Goal: Subscribe to service/newsletter

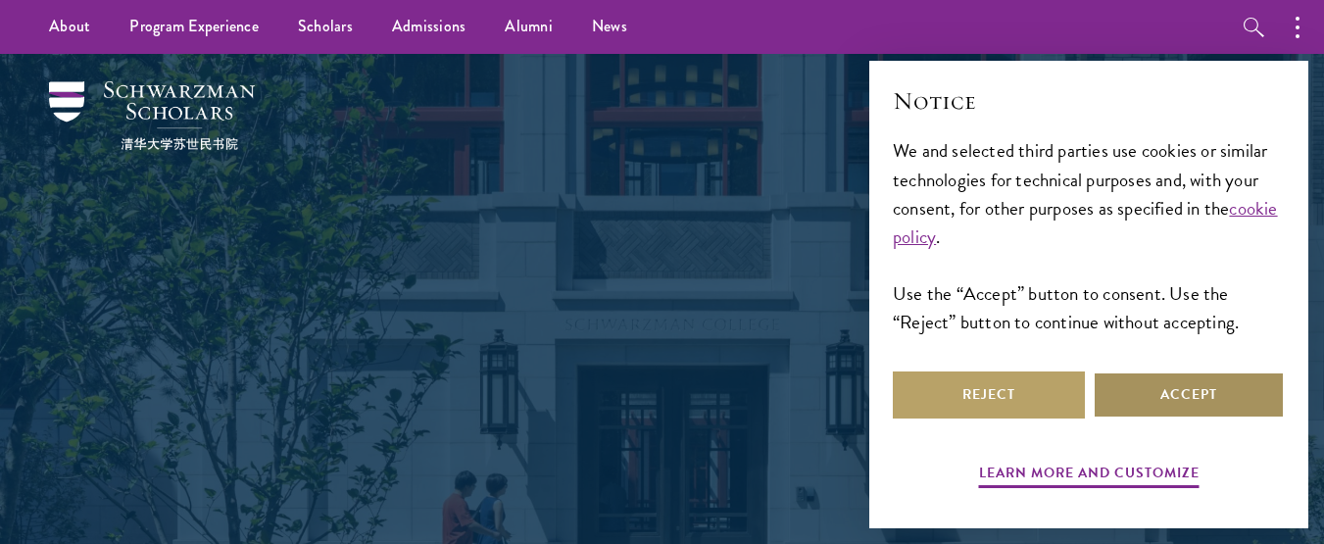
click at [1235, 387] on button "Accept" at bounding box center [1188, 394] width 192 height 47
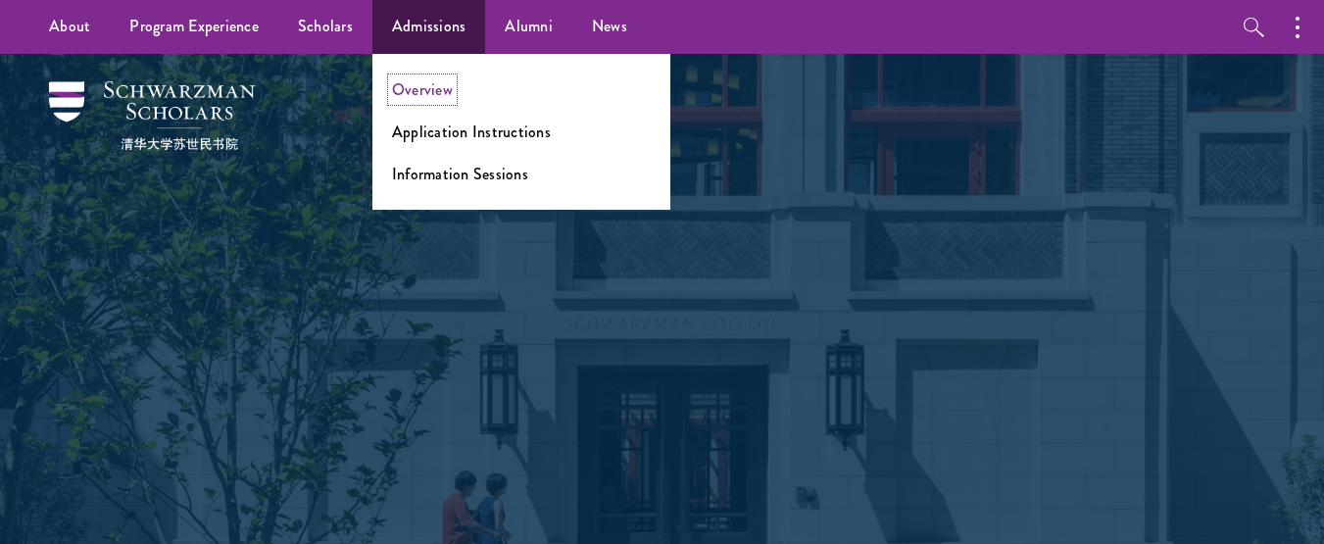
click at [431, 93] on link "Overview" at bounding box center [422, 89] width 61 height 23
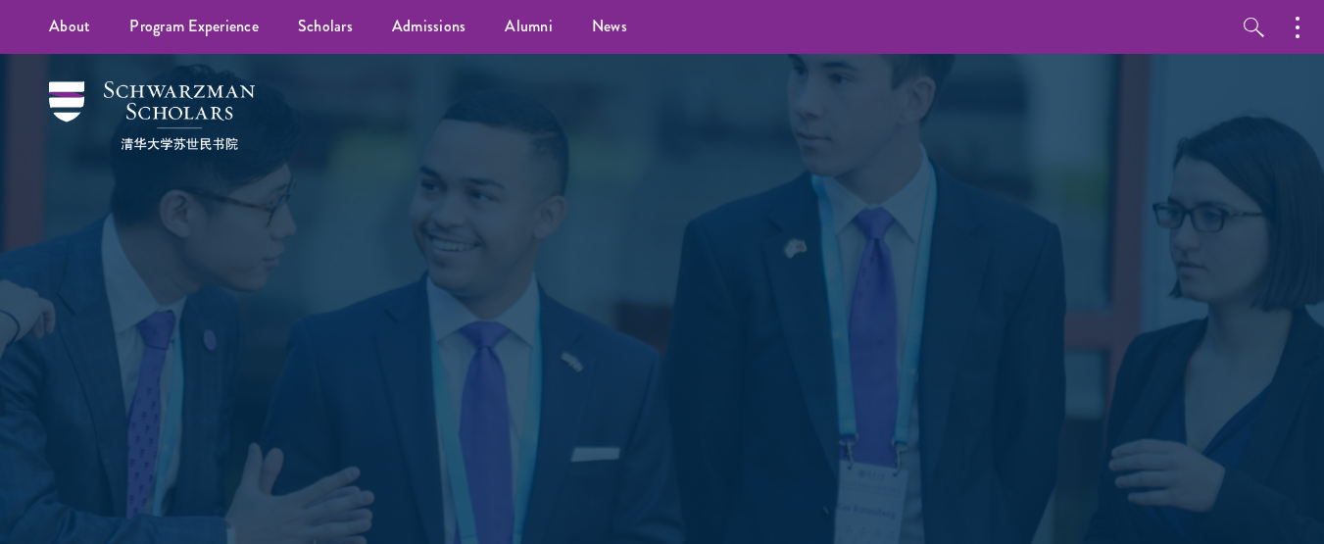
click at [1003, 85] on div "Admissions Join the world's next generation of leaders." at bounding box center [662, 331] width 1128 height 554
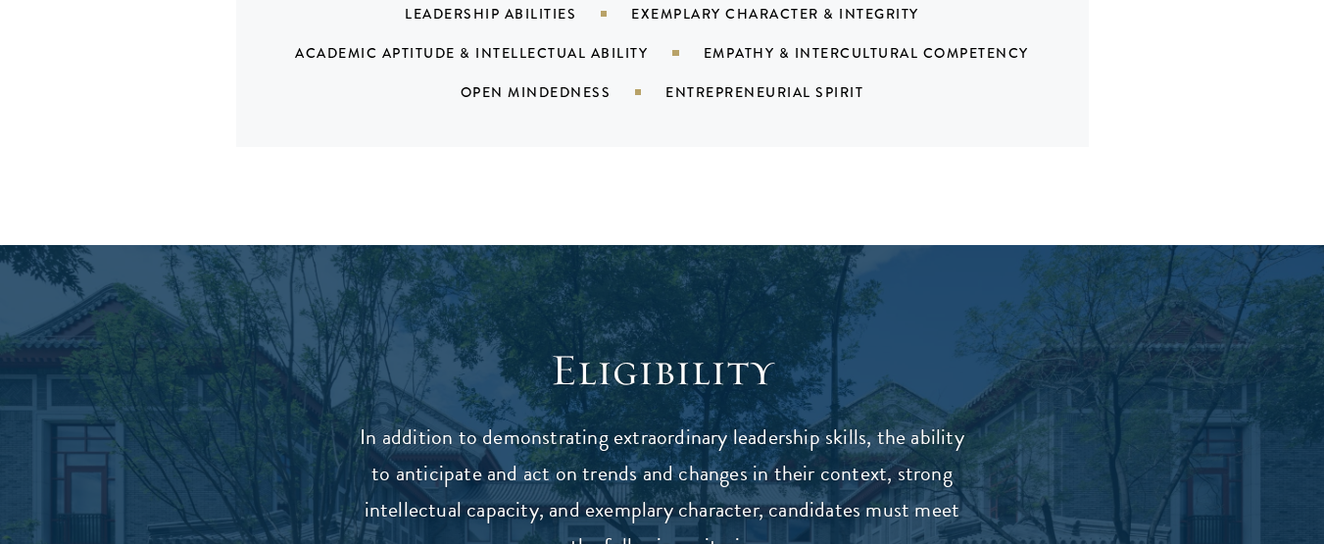
scroll to position [2226, 0]
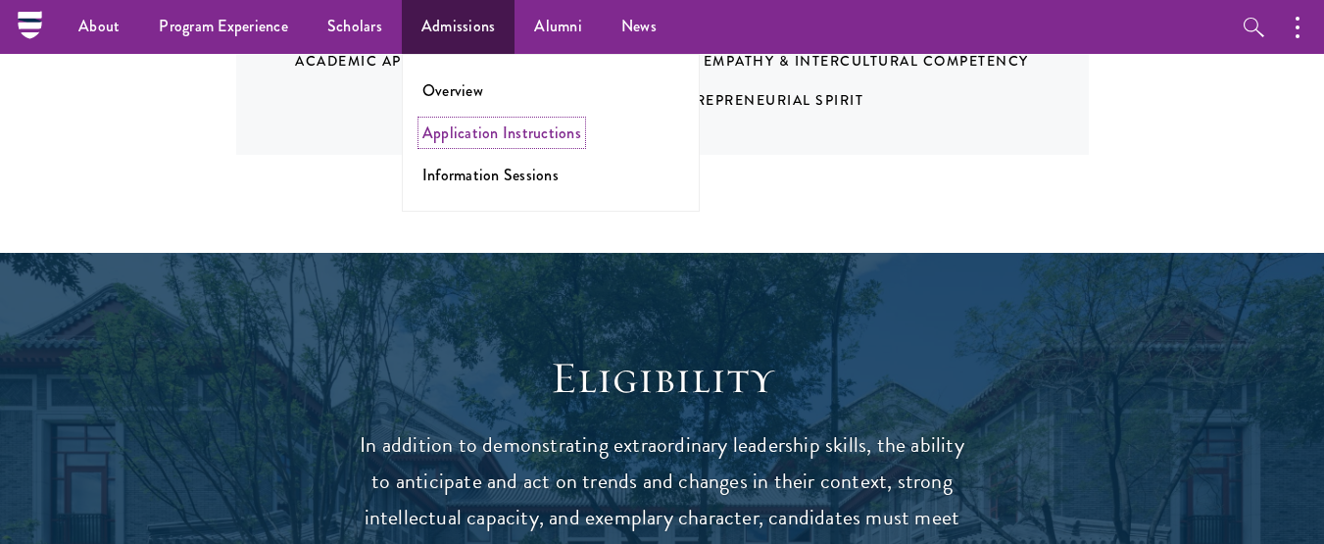
click at [519, 136] on link "Application Instructions" at bounding box center [501, 132] width 159 height 23
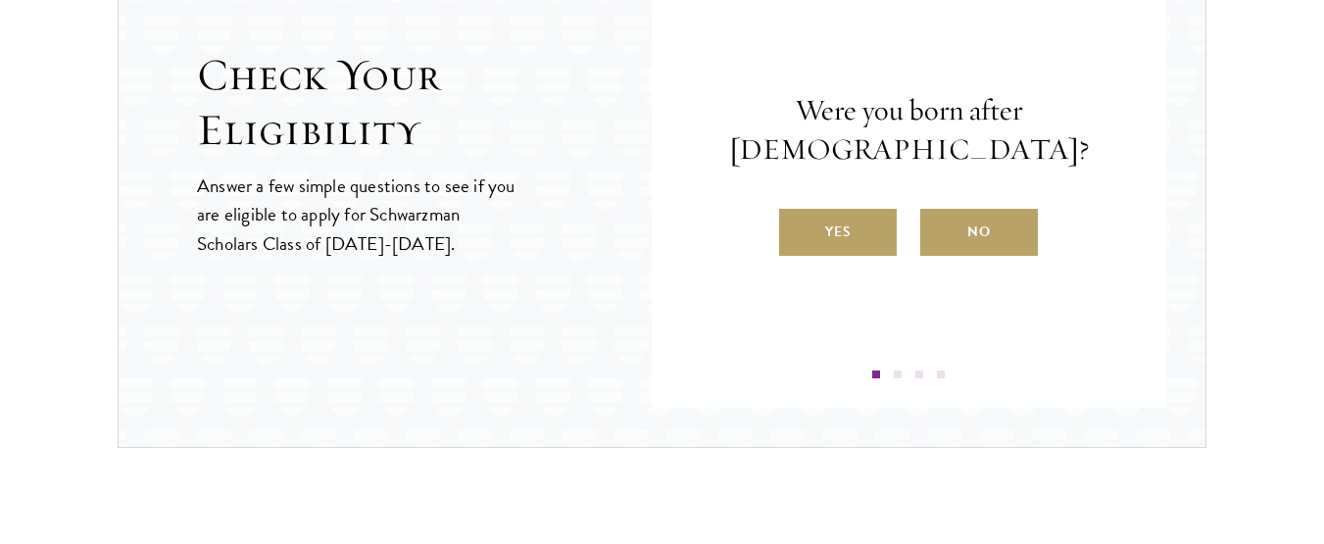
scroll to position [2257, 0]
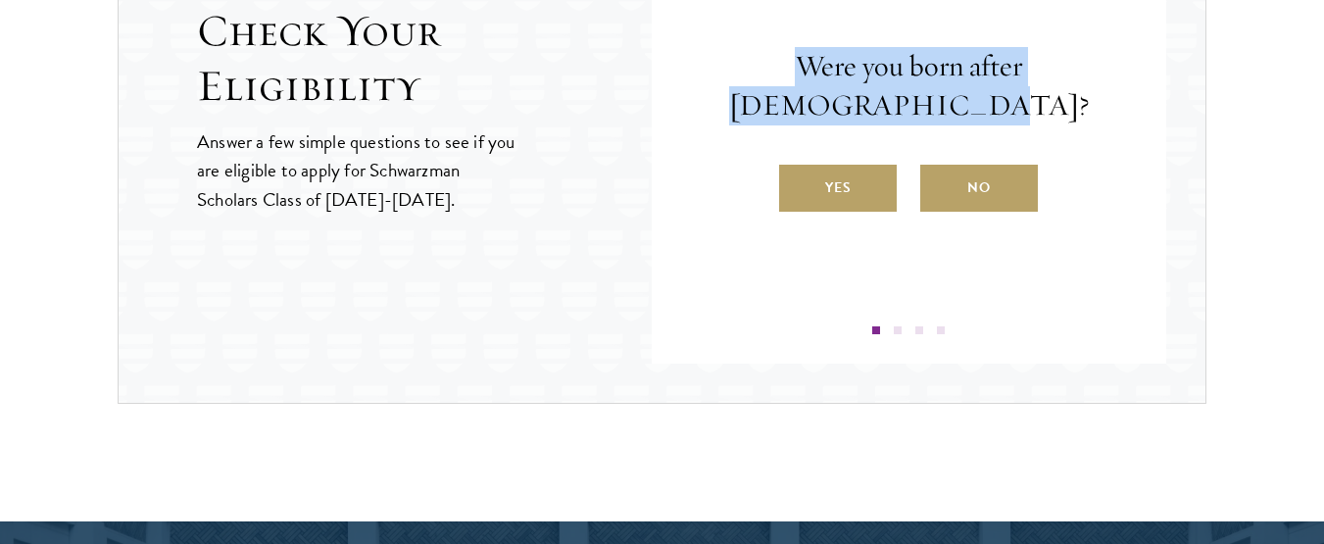
drag, startPoint x: 746, startPoint y: 63, endPoint x: 944, endPoint y: 114, distance: 204.4
click at [944, 114] on p "Were you born after August 1, 1998?" at bounding box center [909, 86] width 398 height 78
copy p "Were you born after August 1, 1998?"
click at [789, 121] on p "Were you born after August 1, 1998?" at bounding box center [909, 86] width 398 height 78
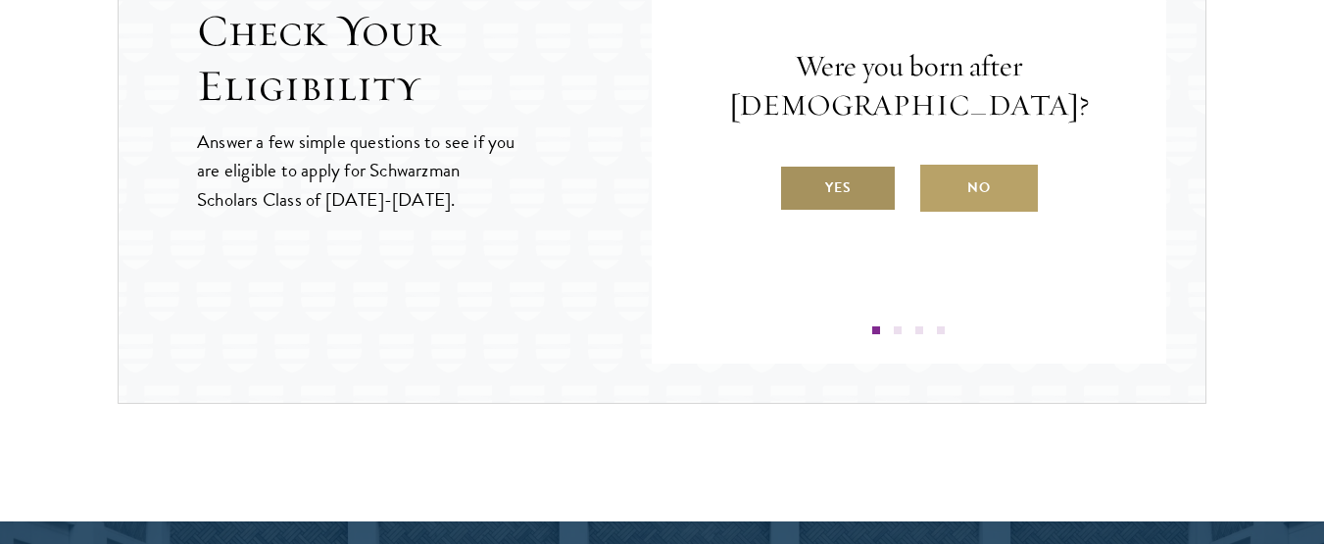
click at [827, 184] on label "Yes" at bounding box center [838, 188] width 118 height 47
click at [797, 184] on input "Yes" at bounding box center [788, 176] width 18 height 18
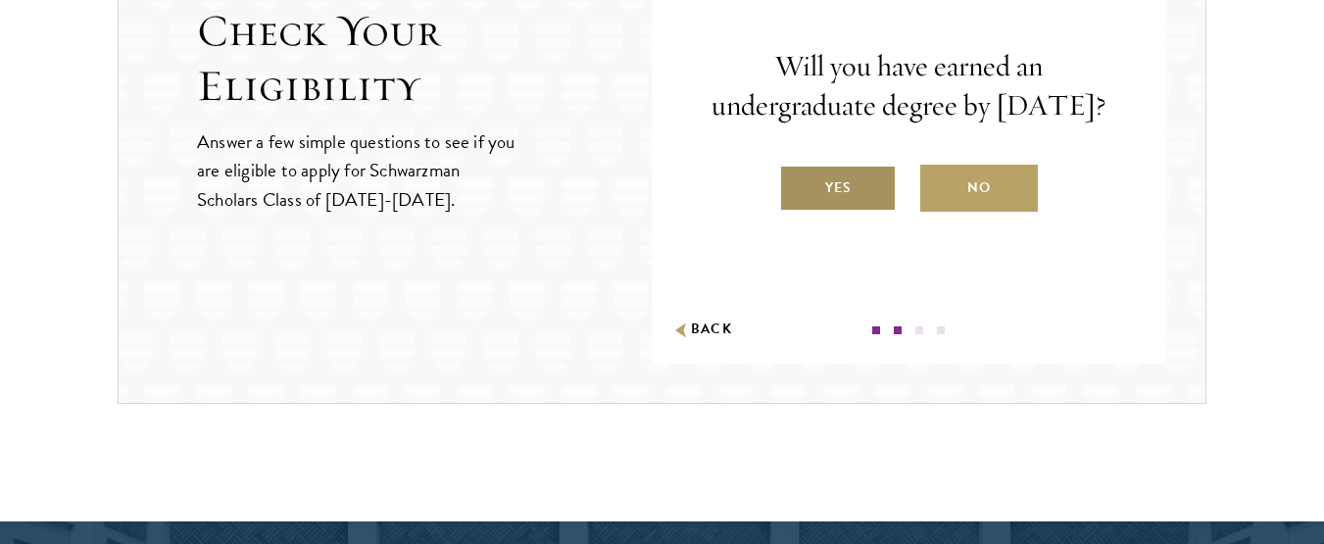
click at [865, 212] on label "Yes" at bounding box center [838, 188] width 118 height 47
click at [797, 184] on input "Yes" at bounding box center [788, 176] width 18 height 18
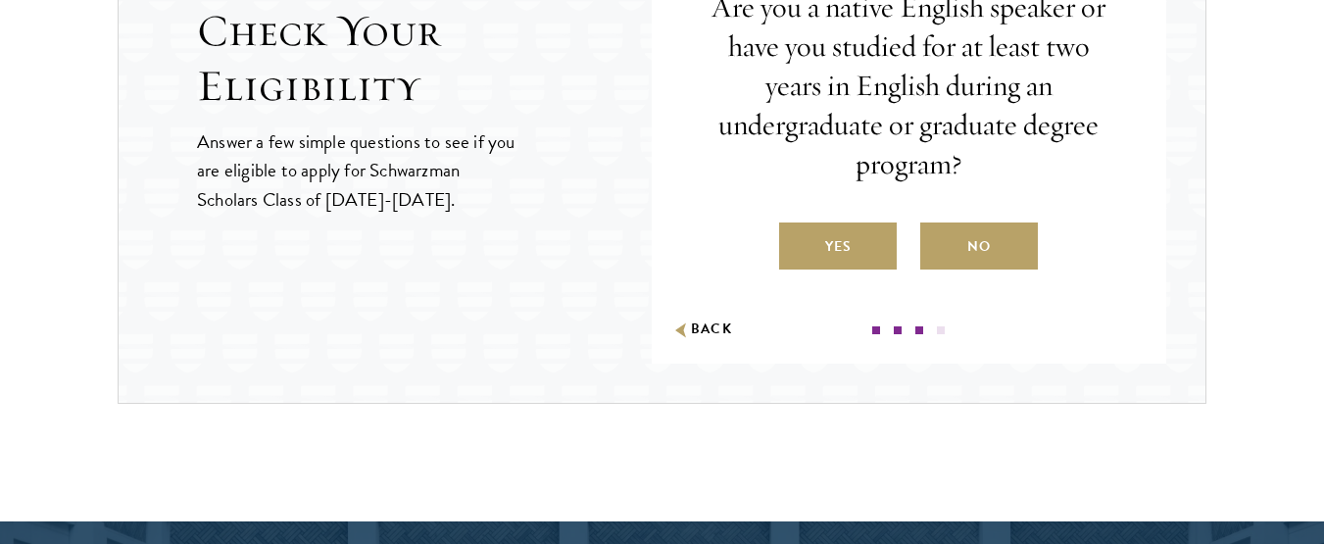
click at [1139, 105] on div "Question 1 Were you born after August 1, 1998? Yes No Question 2 Will you have …" at bounding box center [909, 108] width 515 height 509
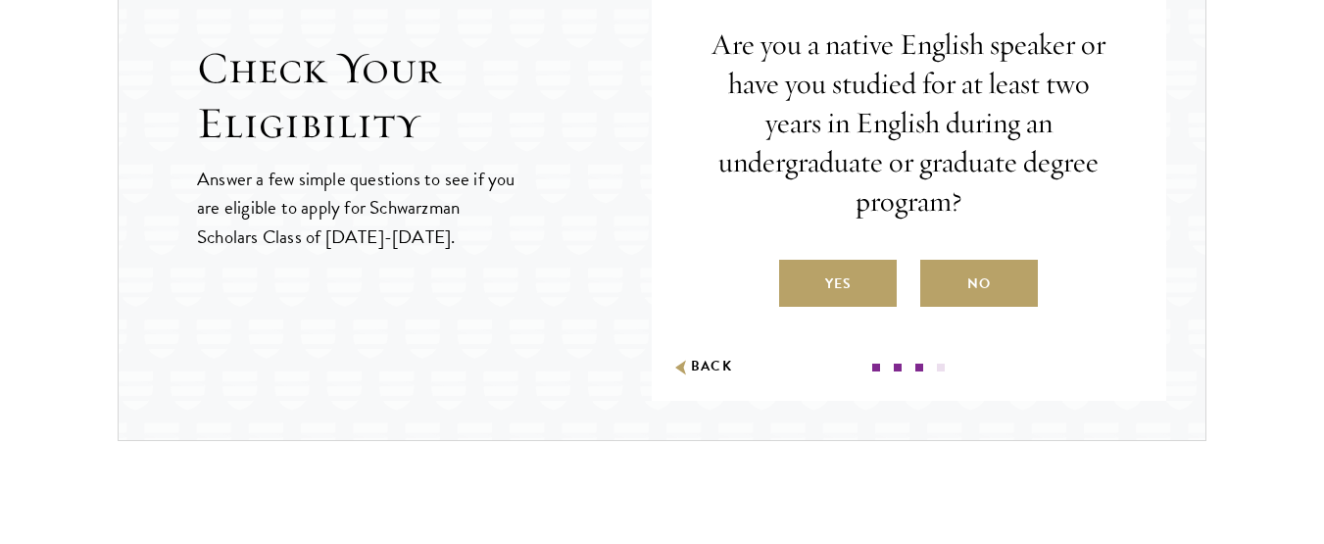
scroll to position [2218, 0]
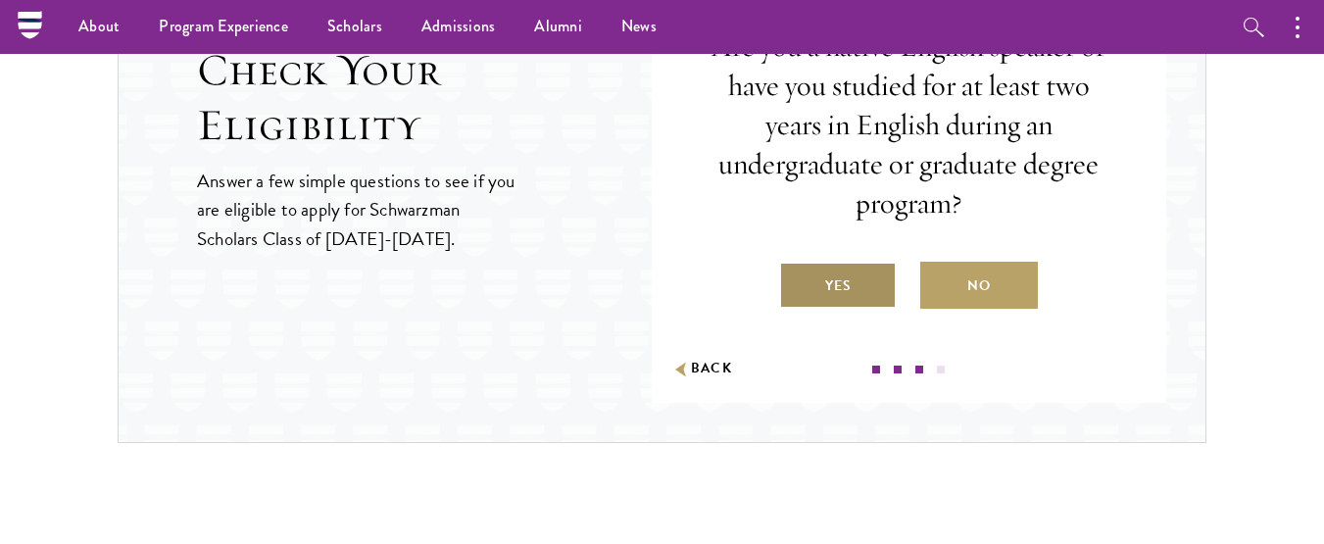
click at [832, 287] on label "Yes" at bounding box center [838, 285] width 118 height 47
click at [797, 282] on input "Yes" at bounding box center [788, 274] width 18 height 18
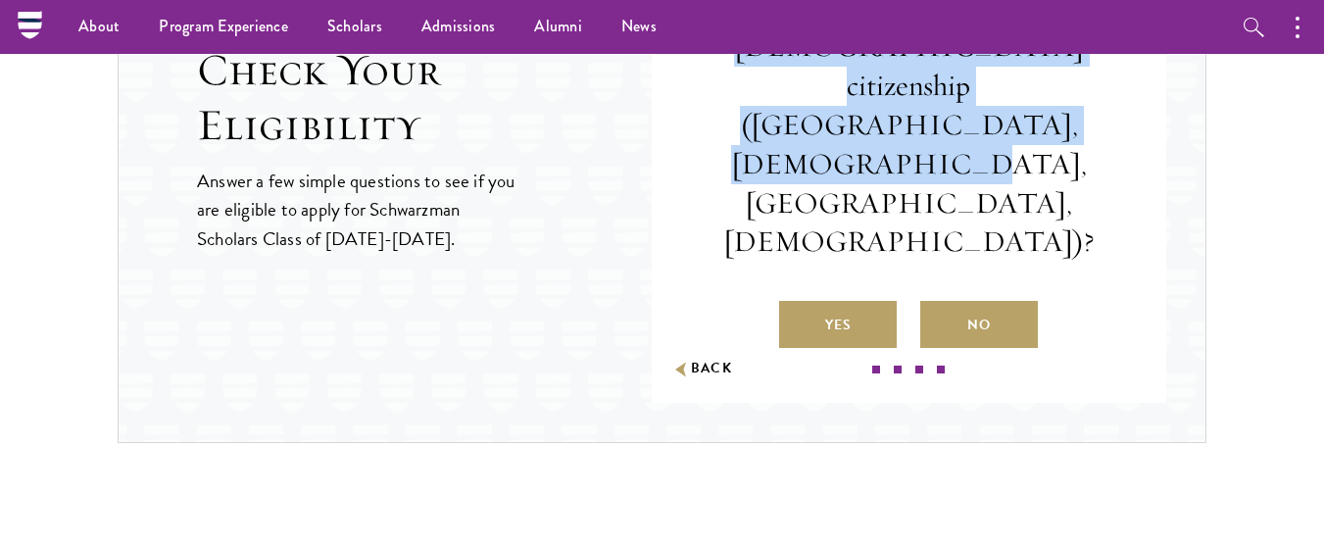
drag, startPoint x: 730, startPoint y: 84, endPoint x: 1011, endPoint y: 170, distance: 293.8
click at [1011, 170] on p "Do you hold Chinese citizenship (Chinese mainland, Hong Kong, Macau, Taiwan)?" at bounding box center [909, 124] width 398 height 273
copy p "Do you hold Chinese citizenship (Chinese mainland, Hong Kong, Macau, Taiwan)?"
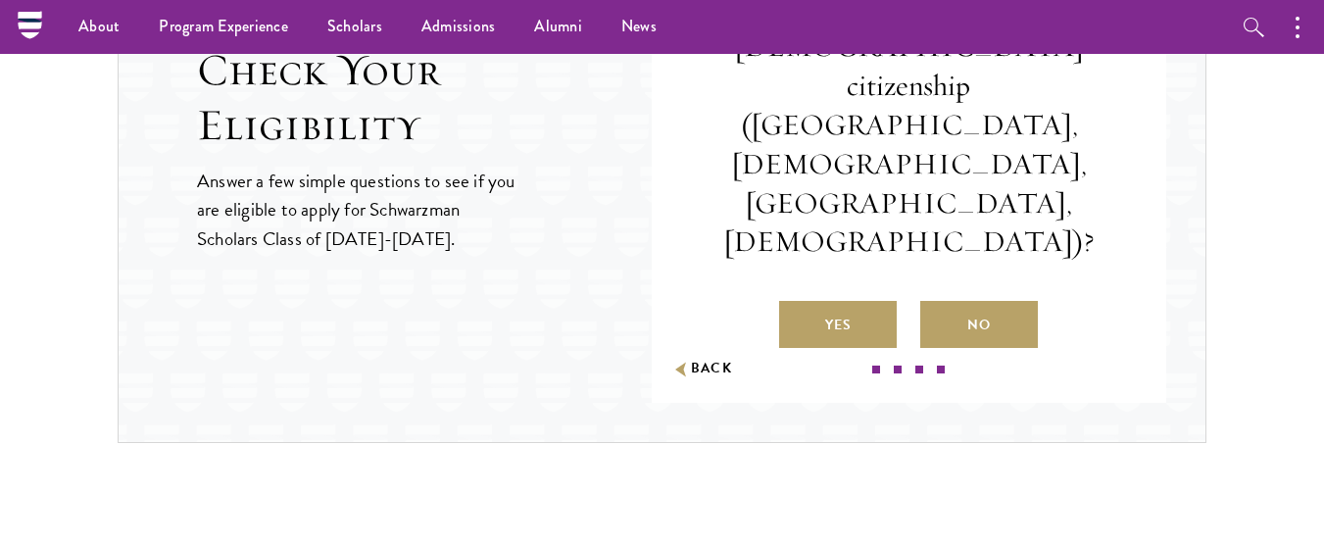
click at [1029, 202] on div "Do you hold Chinese citizenship (Chinese mainland, Hong Kong, Macau, Taiwan)? Y…" at bounding box center [909, 168] width 398 height 360
click at [997, 301] on label "No" at bounding box center [979, 324] width 118 height 47
click at [938, 304] on input "No" at bounding box center [929, 313] width 18 height 18
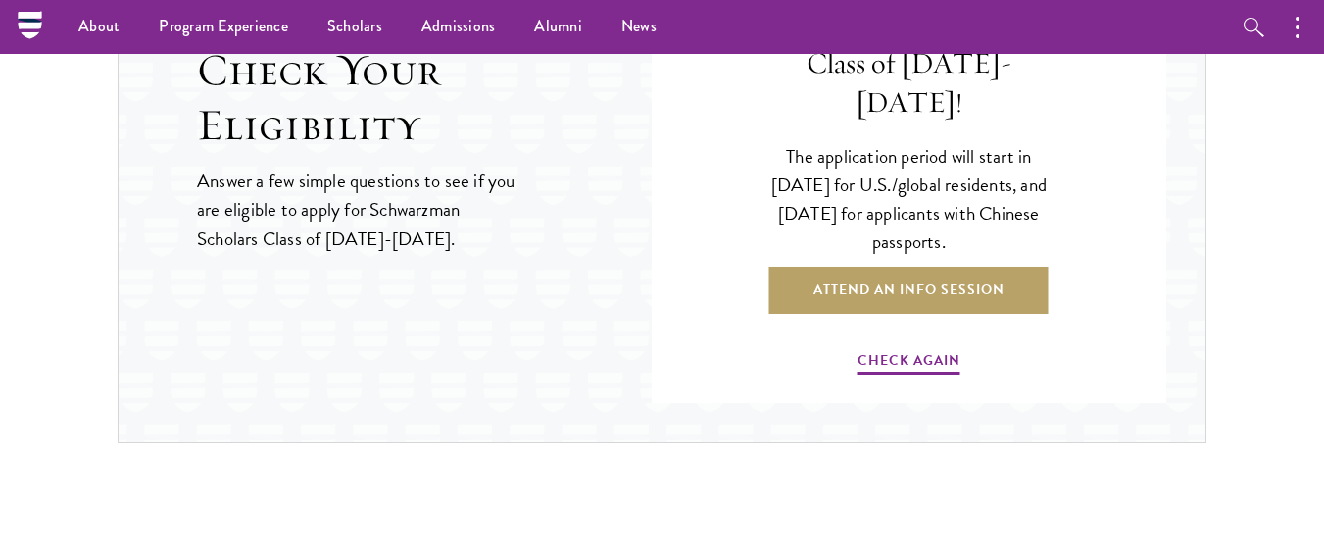
click at [1114, 183] on div "Question 1 Were you born after August 1, 1998? Yes No Question 2 Will you have …" at bounding box center [909, 147] width 515 height 509
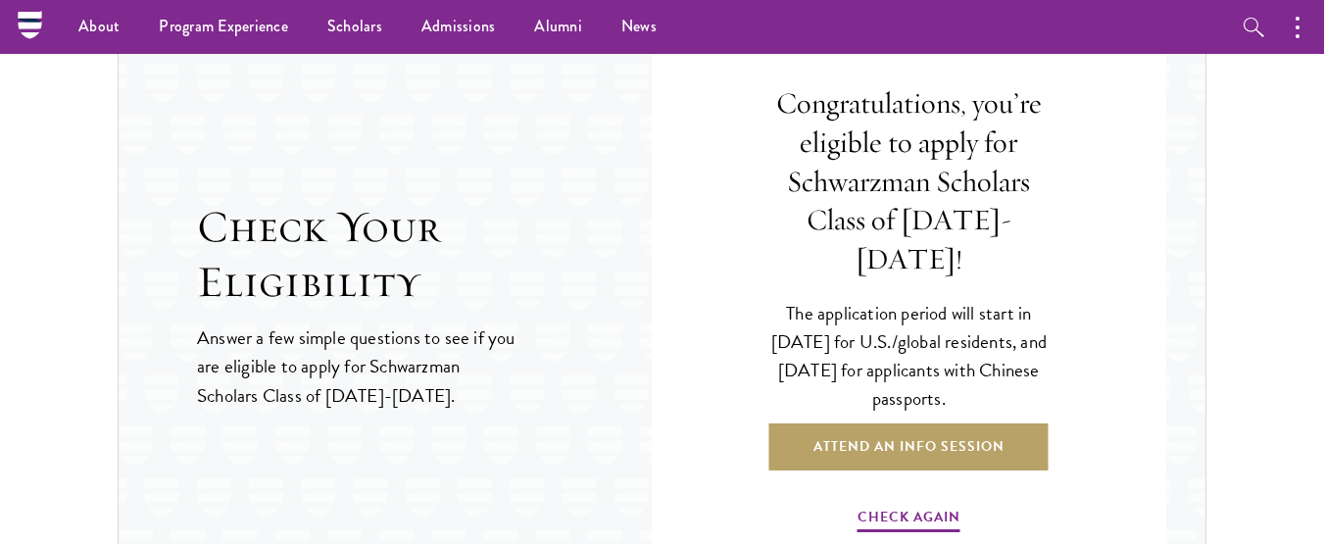
scroll to position [2022, 0]
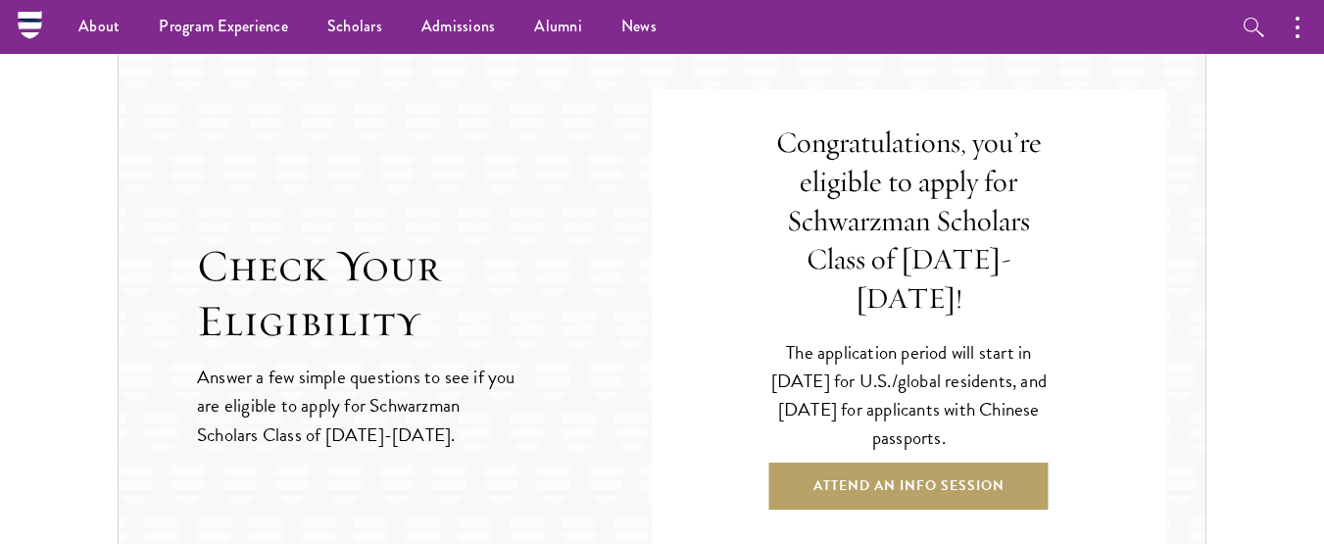
drag, startPoint x: 786, startPoint y: 159, endPoint x: 980, endPoint y: 430, distance: 333.6
click at [980, 430] on div "Congratulations, you’re eligible to apply for Schwarzman Scholars Class of 2027…" at bounding box center [909, 348] width 398 height 441
copy div "Congratulations, you’re eligible to apply for Schwarzman Scholars Class of 2027…"
click at [1151, 243] on div "Question 1 Were you born after August 1, 1998? Yes No Question 2 Will you have …" at bounding box center [909, 343] width 515 height 509
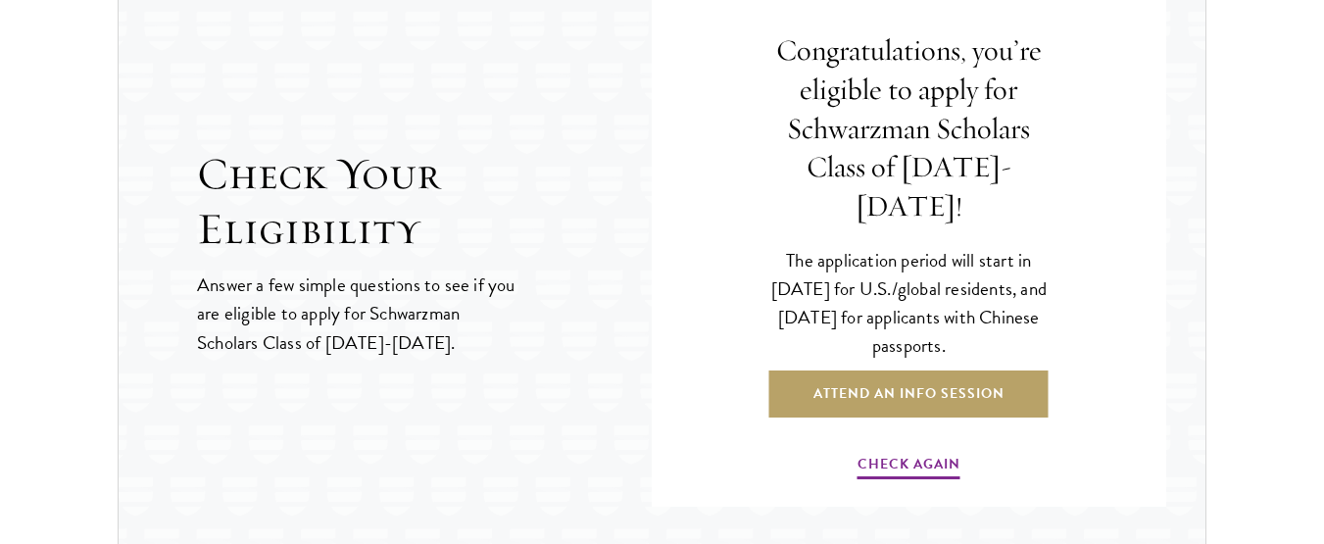
scroll to position [2179, 0]
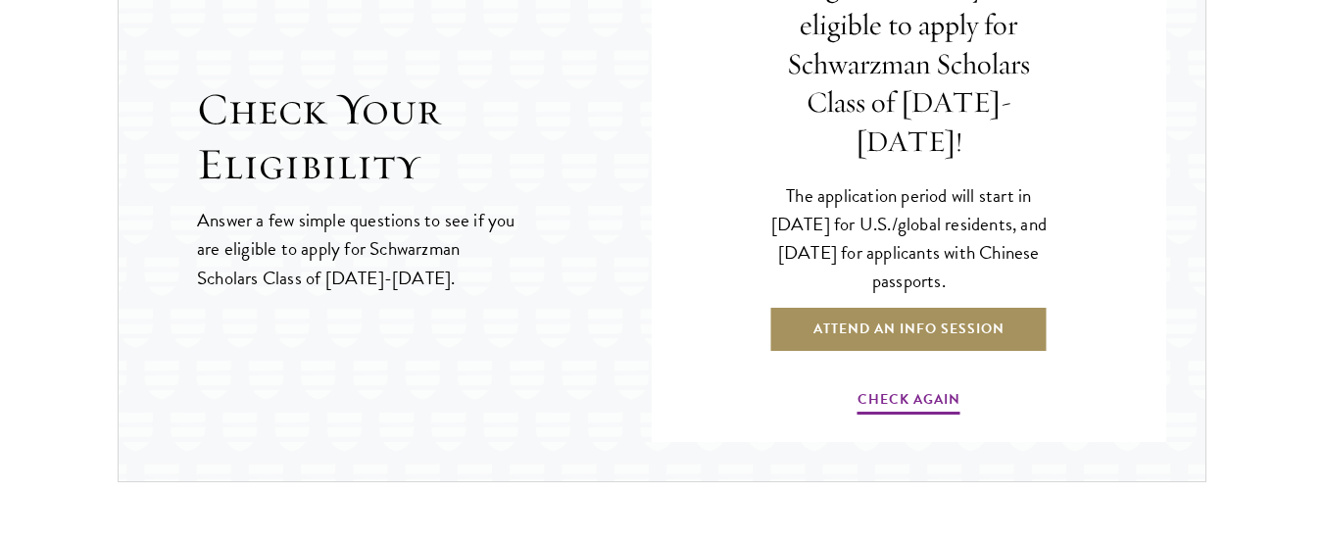
click at [997, 306] on link "Attend an Info Session" at bounding box center [908, 329] width 279 height 47
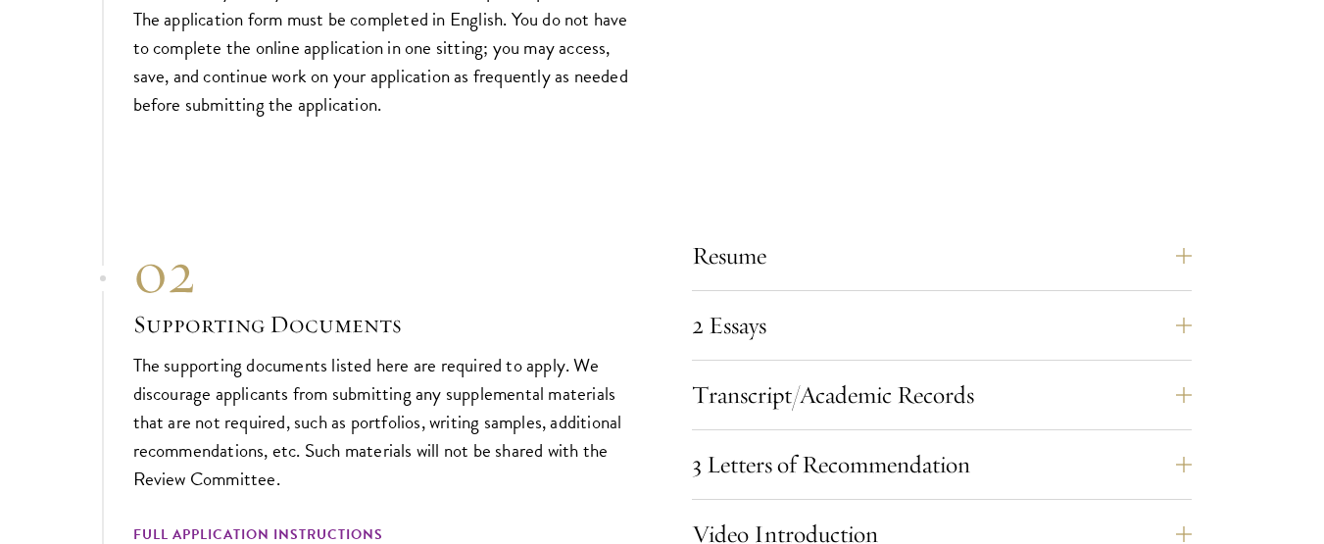
scroll to position [5996, 0]
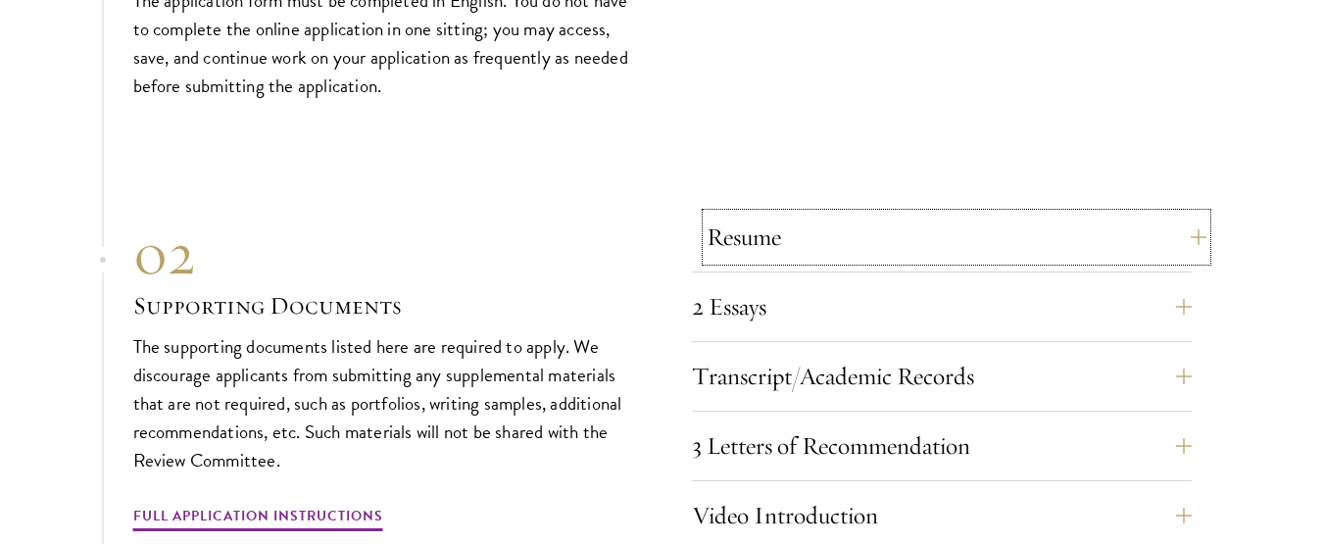
click at [1190, 214] on button "Resume" at bounding box center [956, 237] width 500 height 47
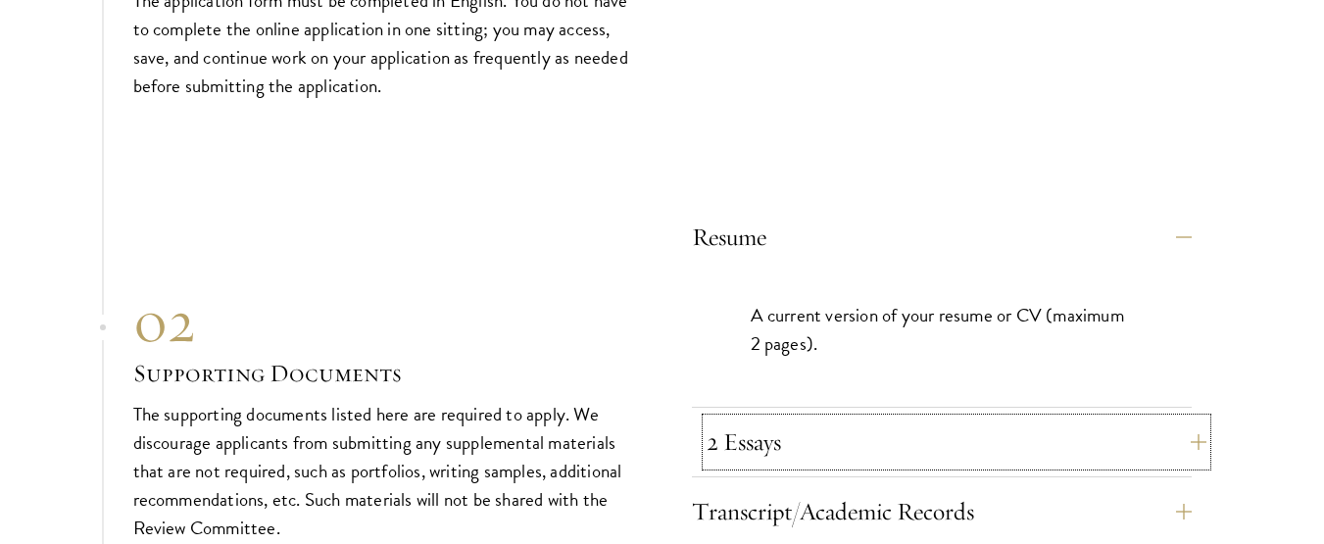
click at [1184, 418] on button "2 Essays" at bounding box center [956, 441] width 500 height 47
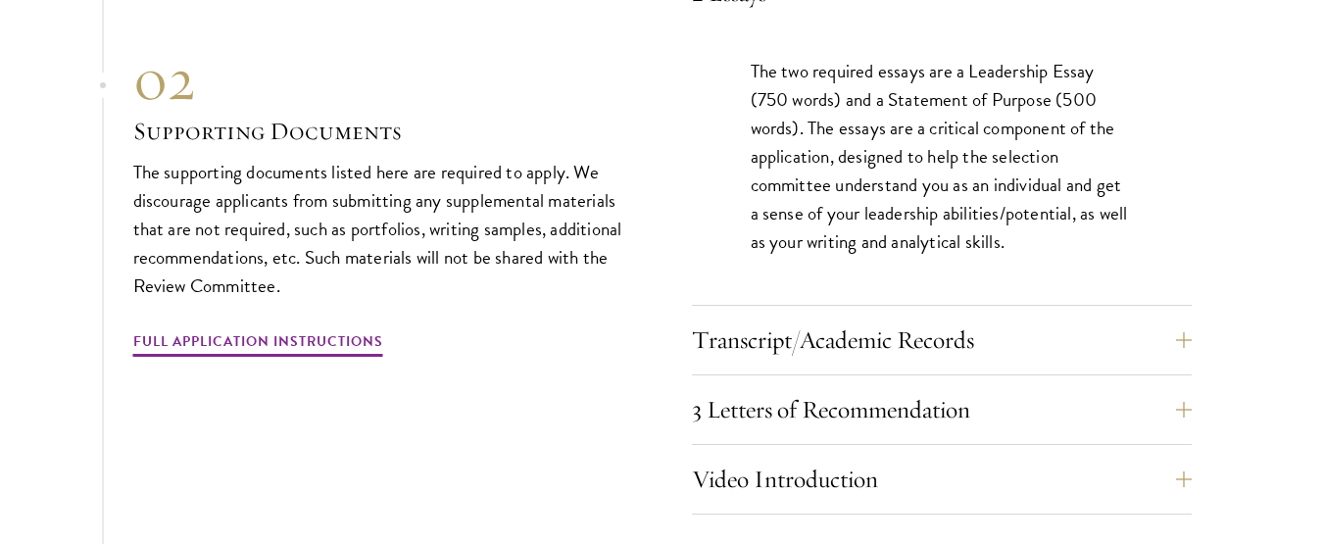
scroll to position [6349, 0]
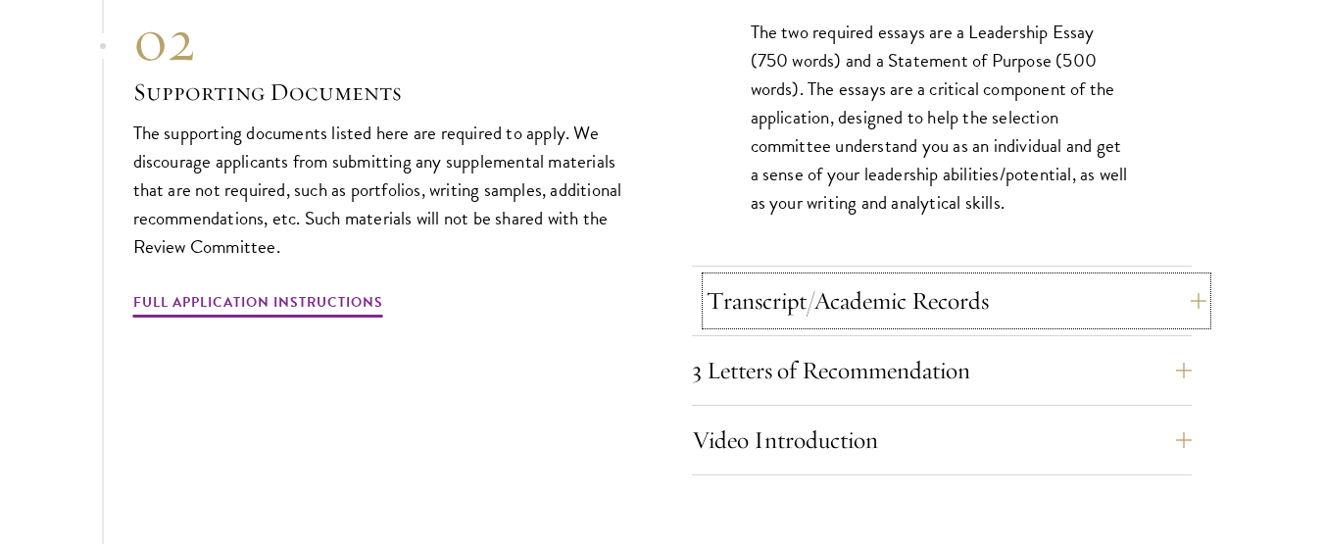
click at [1181, 277] on button "Transcript/Academic Records" at bounding box center [956, 300] width 500 height 47
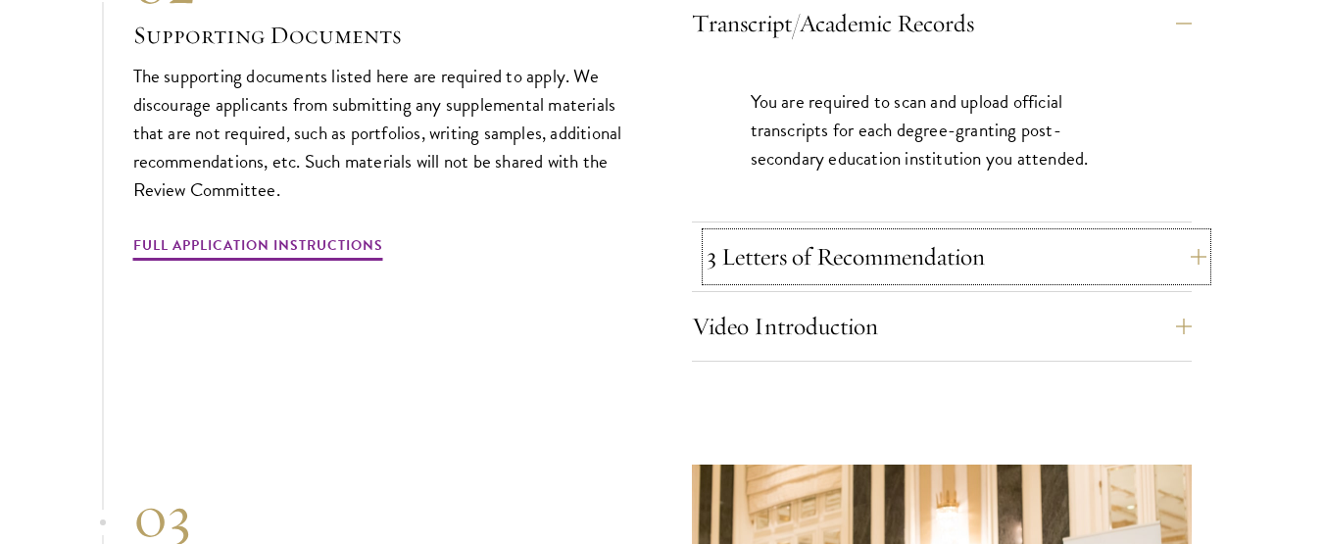
click at [1180, 233] on button "3 Letters of Recommendation" at bounding box center [956, 256] width 500 height 47
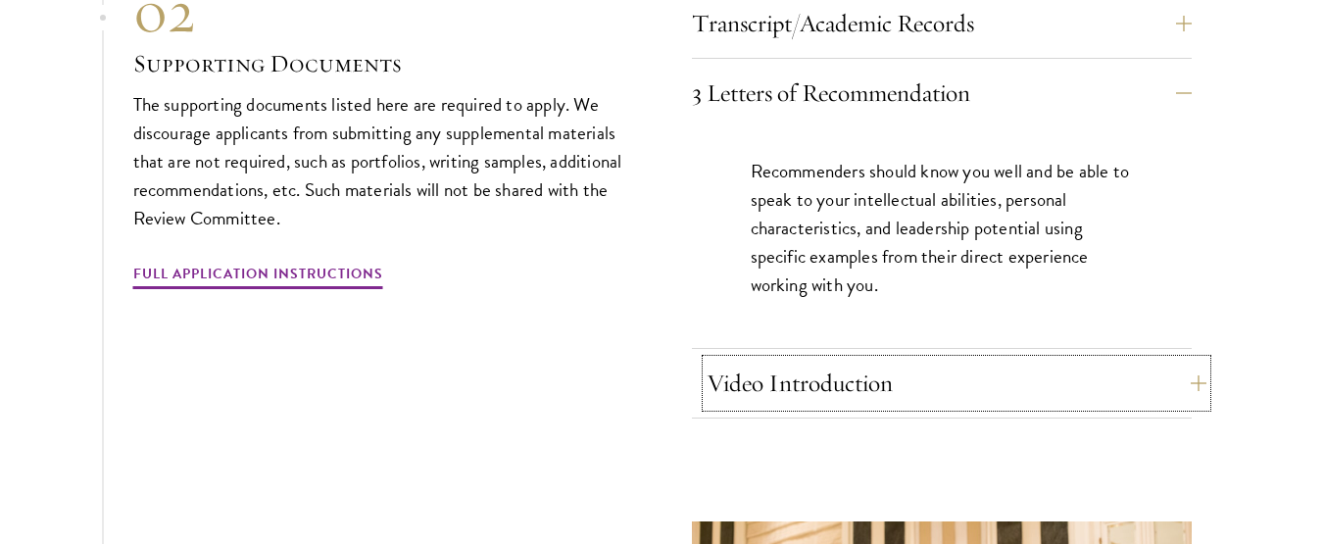
click at [1183, 360] on button "Video Introduction" at bounding box center [956, 383] width 500 height 47
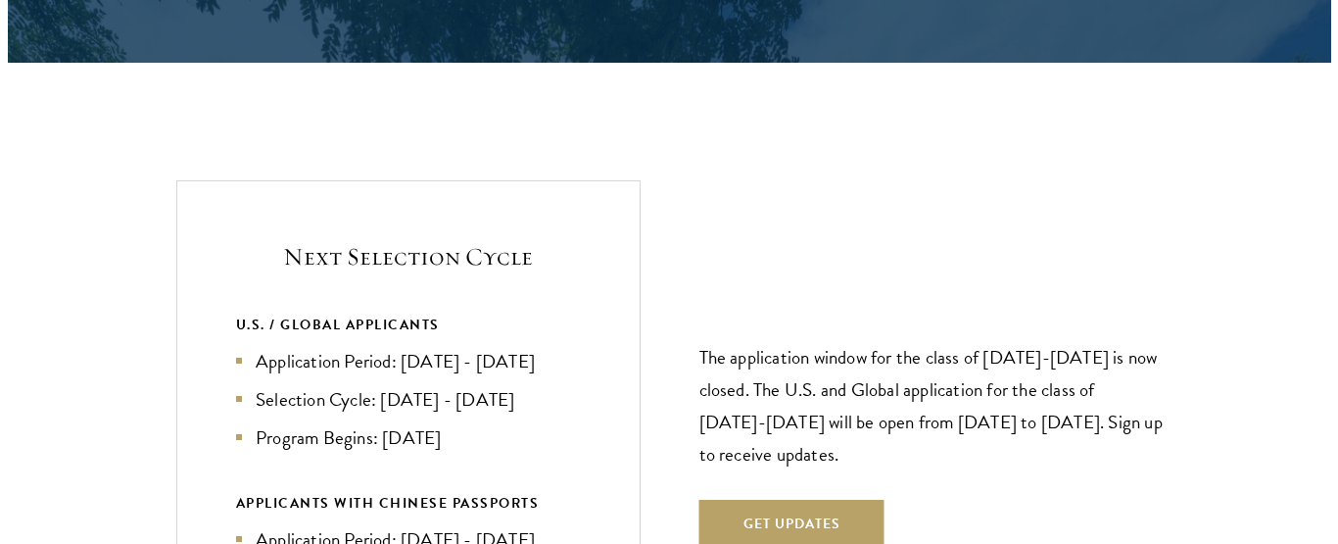
scroll to position [3998, 0]
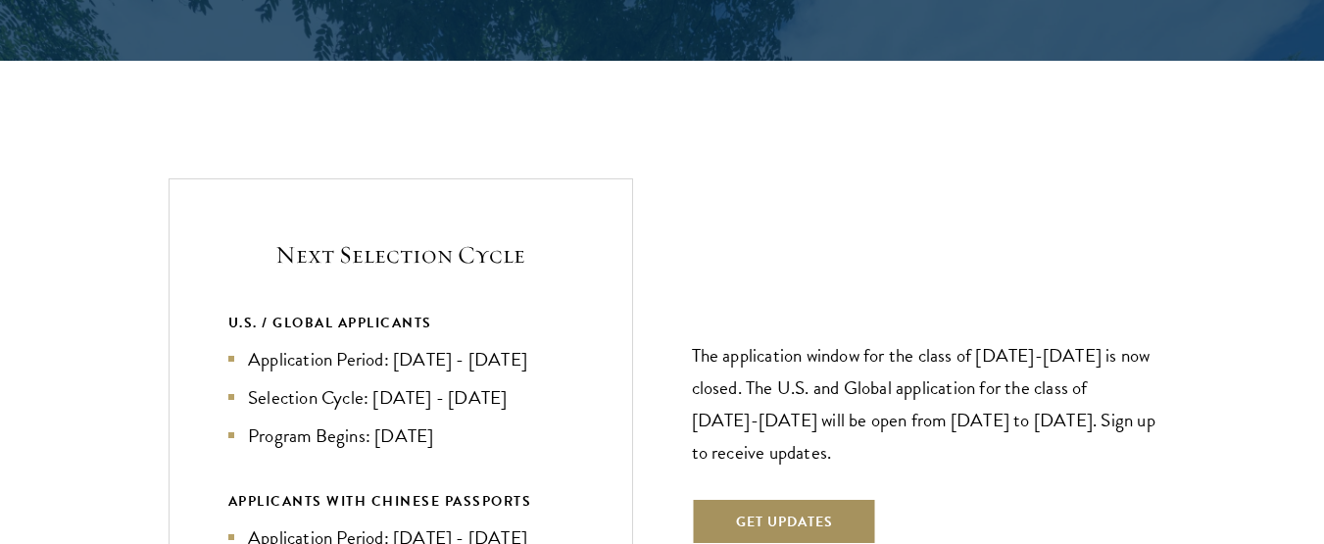
click at [848, 498] on button "Get Updates" at bounding box center [784, 521] width 185 height 47
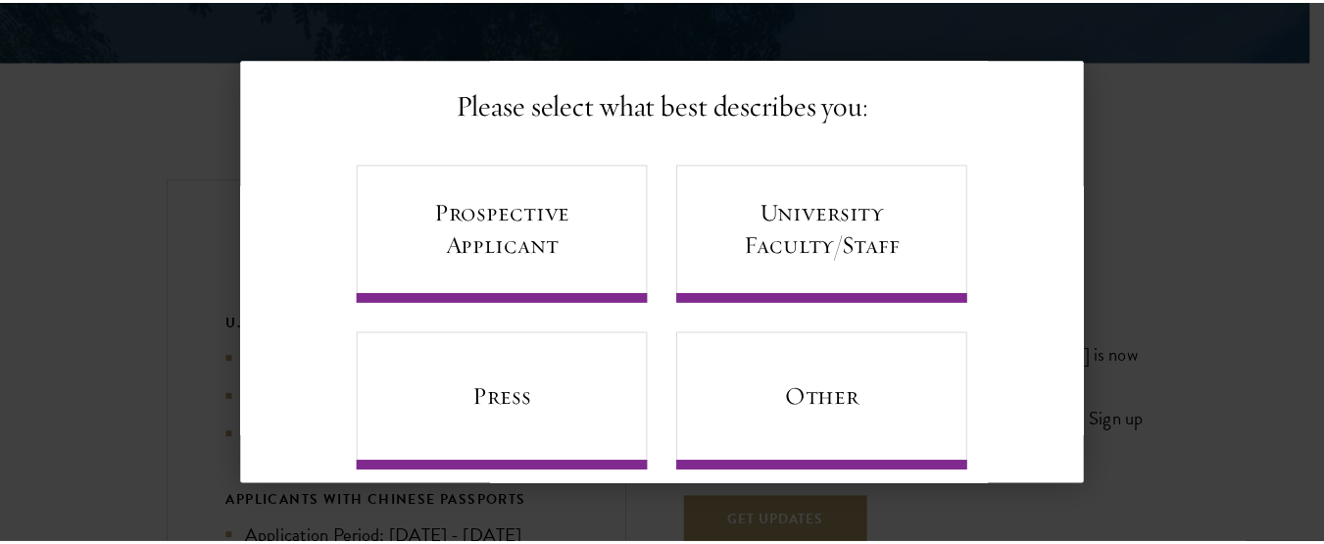
scroll to position [157, 0]
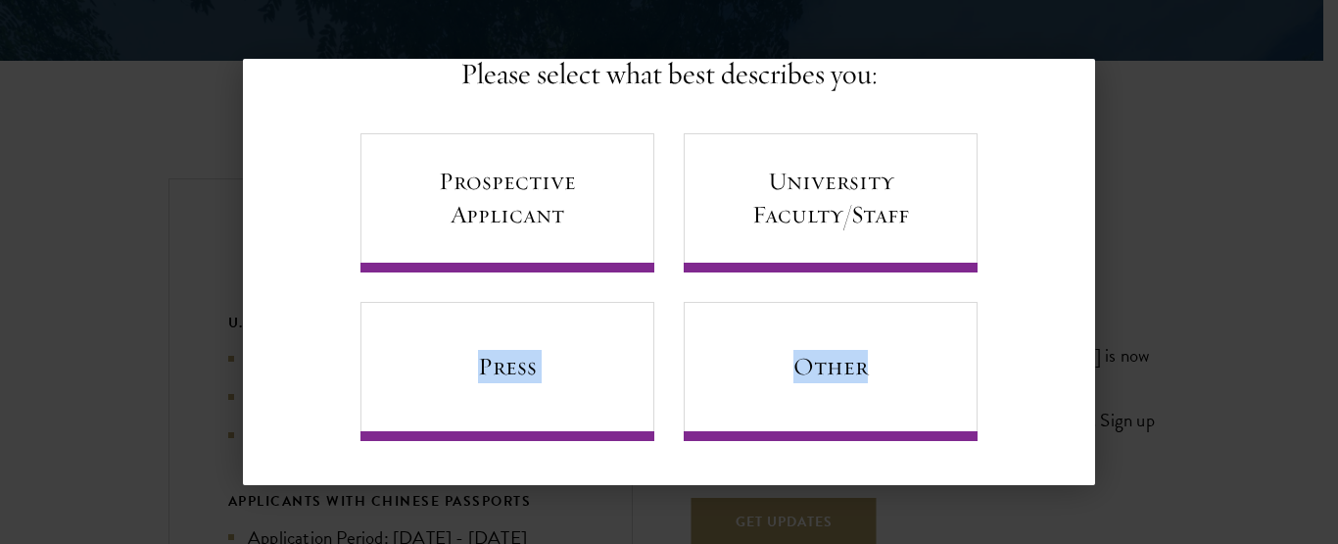
drag, startPoint x: 1096, startPoint y: 312, endPoint x: 1098, endPoint y: 271, distance: 40.2
click at [1098, 271] on div "Back Stay Connected Please select what best describes you: Prospective Applican…" at bounding box center [669, 272] width 1338 height 426
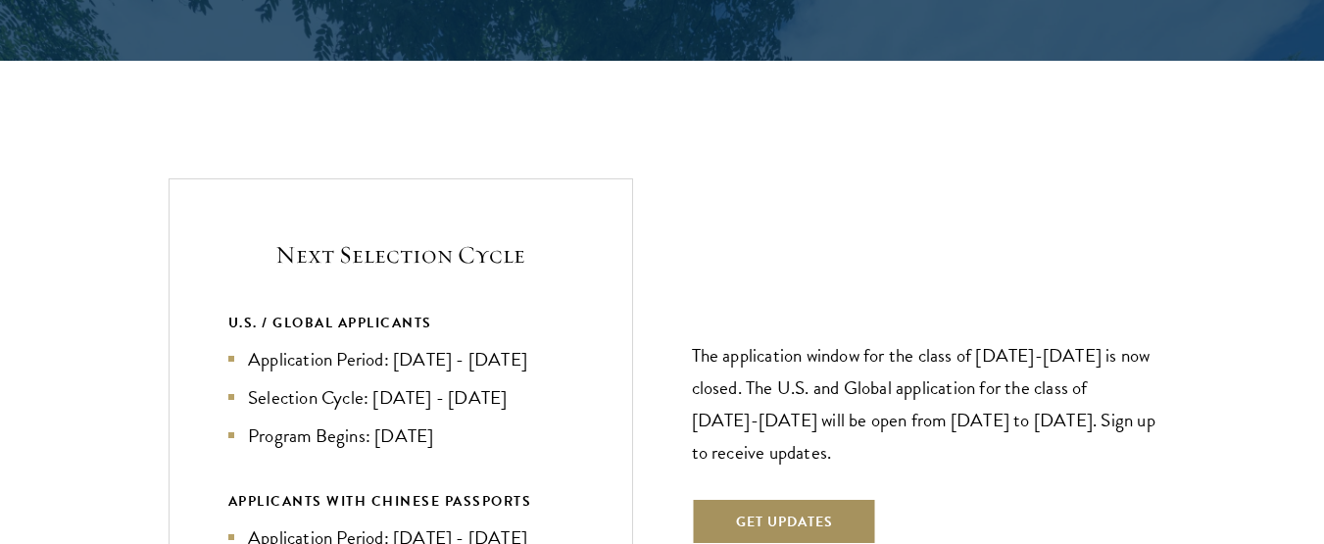
click at [840, 498] on button "Get Updates" at bounding box center [784, 521] width 185 height 47
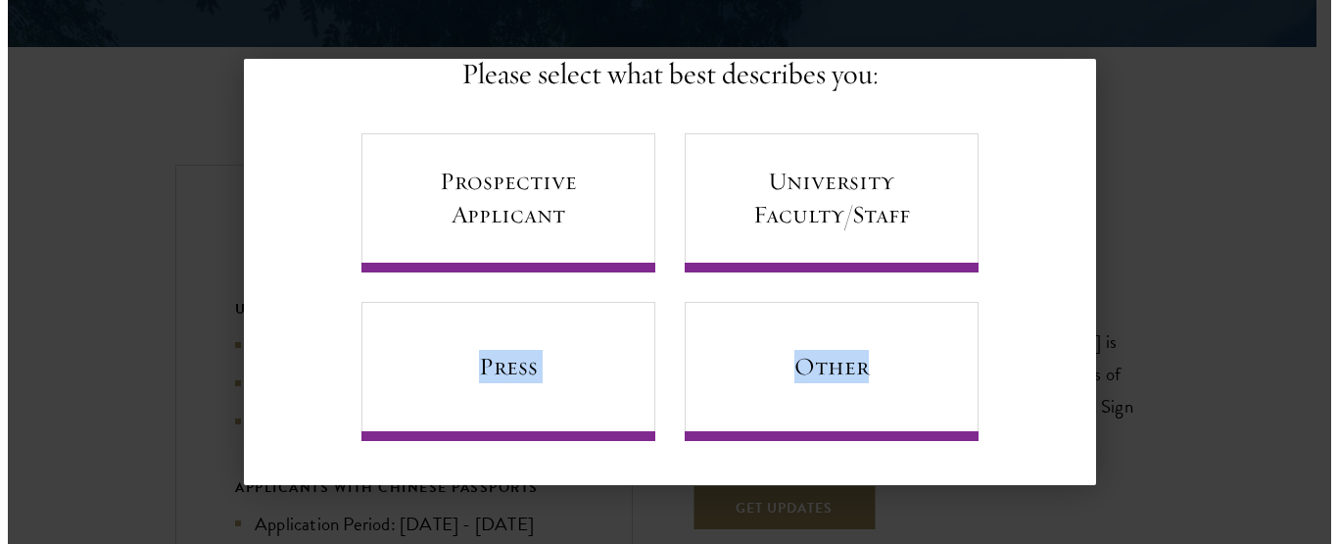
scroll to position [0, 0]
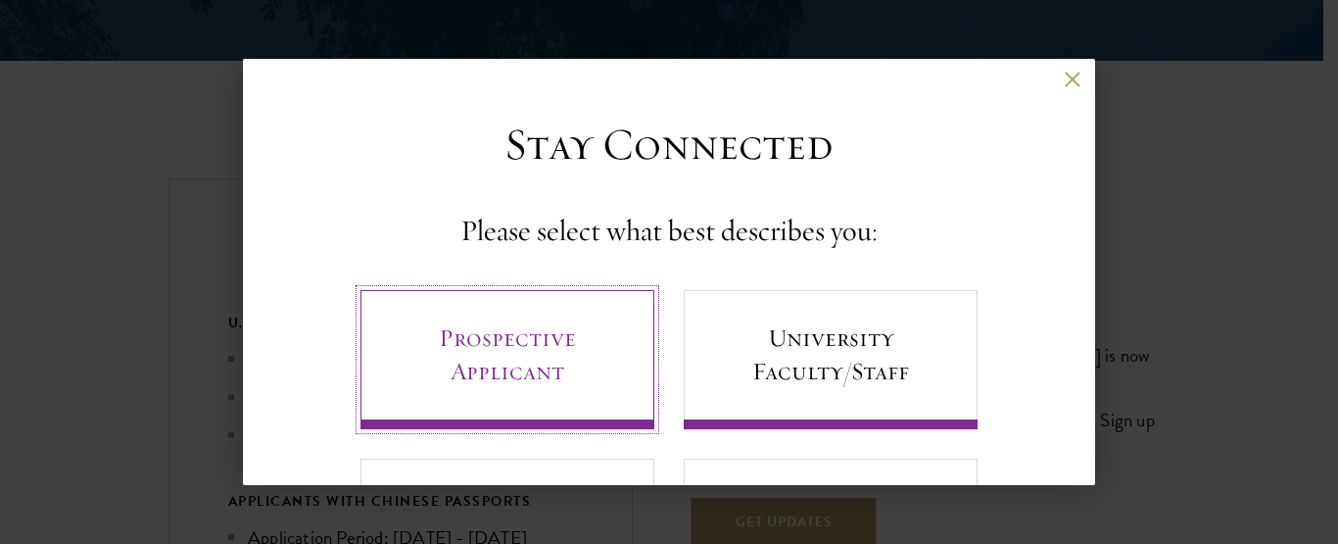
click at [445, 324] on link "Prospective Applicant" at bounding box center [508, 359] width 294 height 139
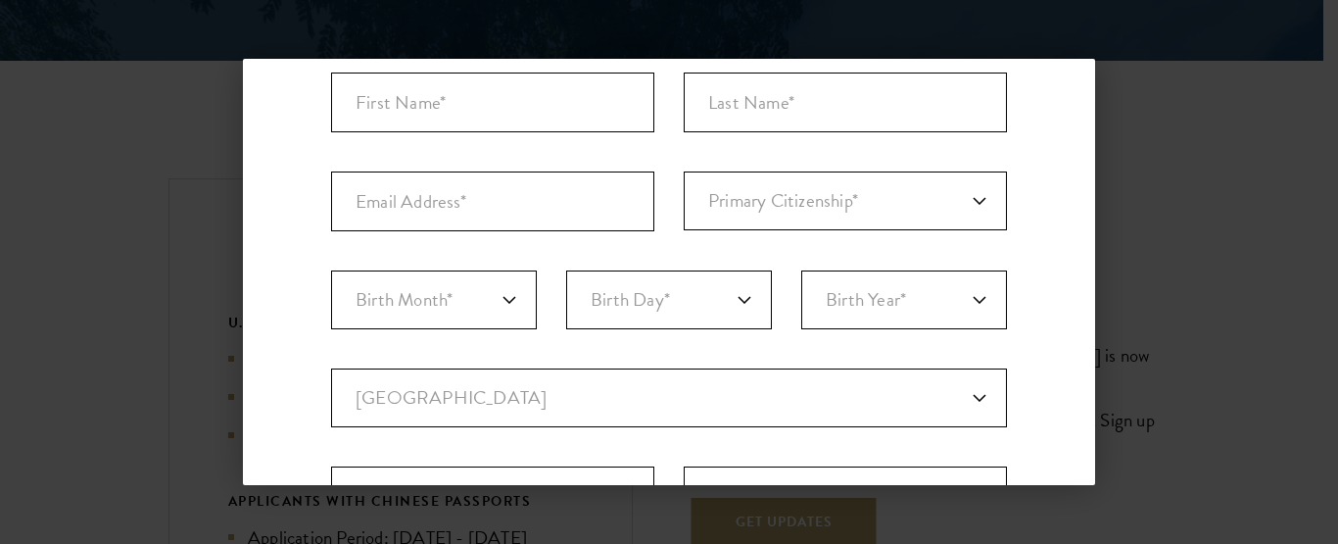
scroll to position [228, 0]
click at [591, 106] on input "First Name*" at bounding box center [492, 105] width 323 height 60
type input "MARYAM"
type input "MALIK"
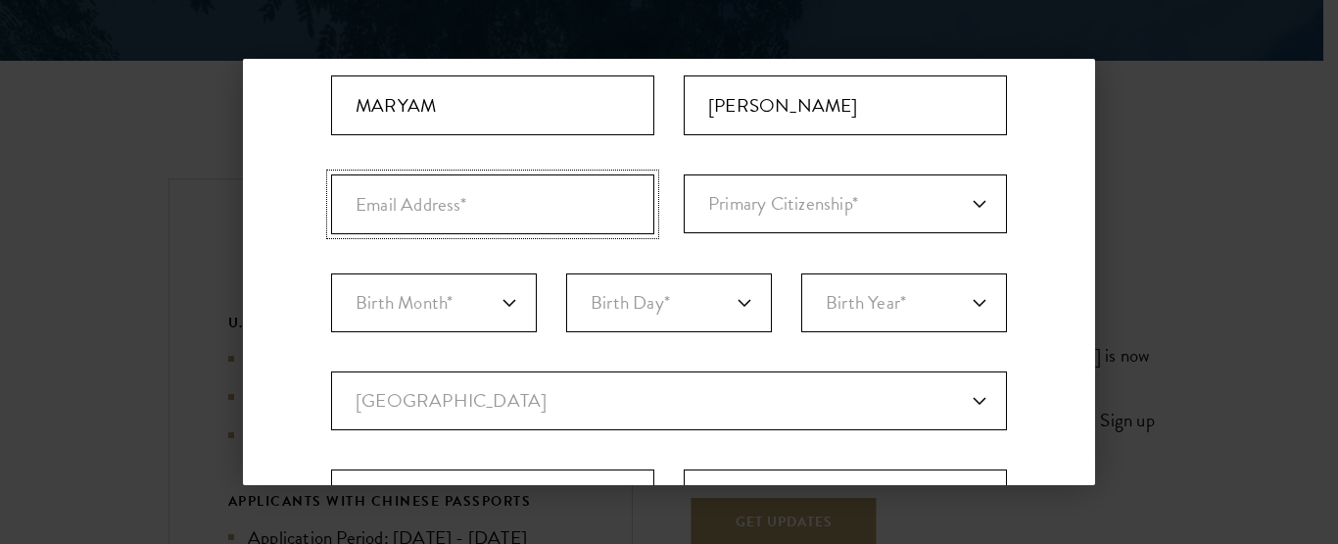
type input "noorulsehar486@gmail.com"
select select "PK"
type input "Haripur"
select select
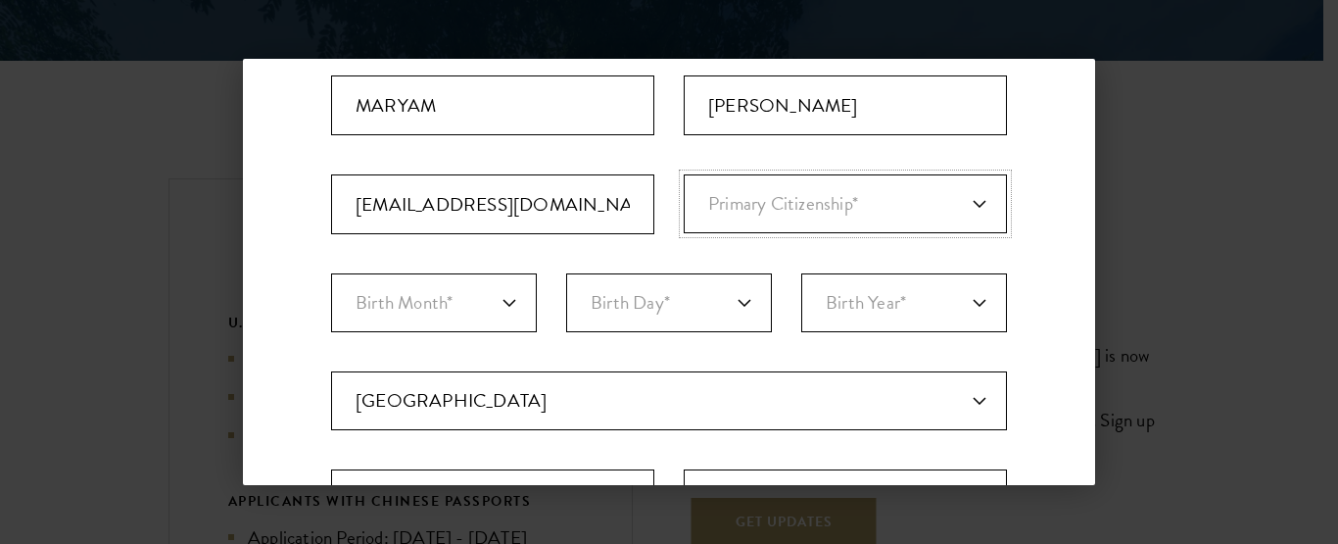
click at [970, 206] on select "Primary Citizenship* Afghanistan Aland Islands Albania Algeria Andorra Angola A…" at bounding box center [845, 203] width 323 height 59
select select "PK"
click at [684, 174] on select "Primary Citizenship* Afghanistan Aland Islands Albania Algeria Andorra Angola A…" at bounding box center [845, 203] width 323 height 59
click at [505, 314] on select "Birth Month* January February March April May June July August September Octobe…" at bounding box center [434, 302] width 206 height 59
select select "03"
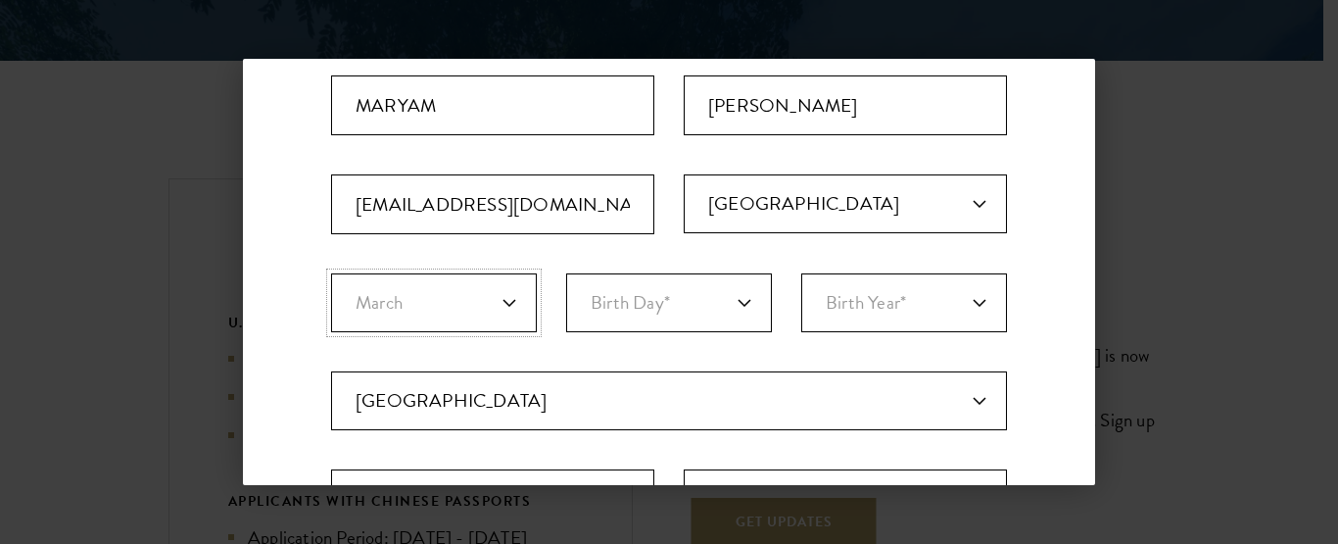
click at [331, 273] on select "Birth Month* January February March April May June July August September Octobe…" at bounding box center [434, 302] width 206 height 59
click at [748, 300] on select "Birth Day* 1 2 3 4 5 6 7 8 9 10 11 12 13 14 15 16 17 18 19 20 21 22 23 24 25 26…" at bounding box center [669, 302] width 206 height 59
select select "25"
click at [566, 273] on select "Birth Day* 1 2 3 4 5 6 7 8 9 10 11 12 13 14 15 16 17 18 19 20 21 22 23 24 25 26…" at bounding box center [669, 302] width 206 height 59
click at [983, 303] on select "Birth Year* 2025 2024 2023 2022 2021 2020 2019 2018 2017 2016 2015 2014 2013 20…" at bounding box center [904, 302] width 206 height 59
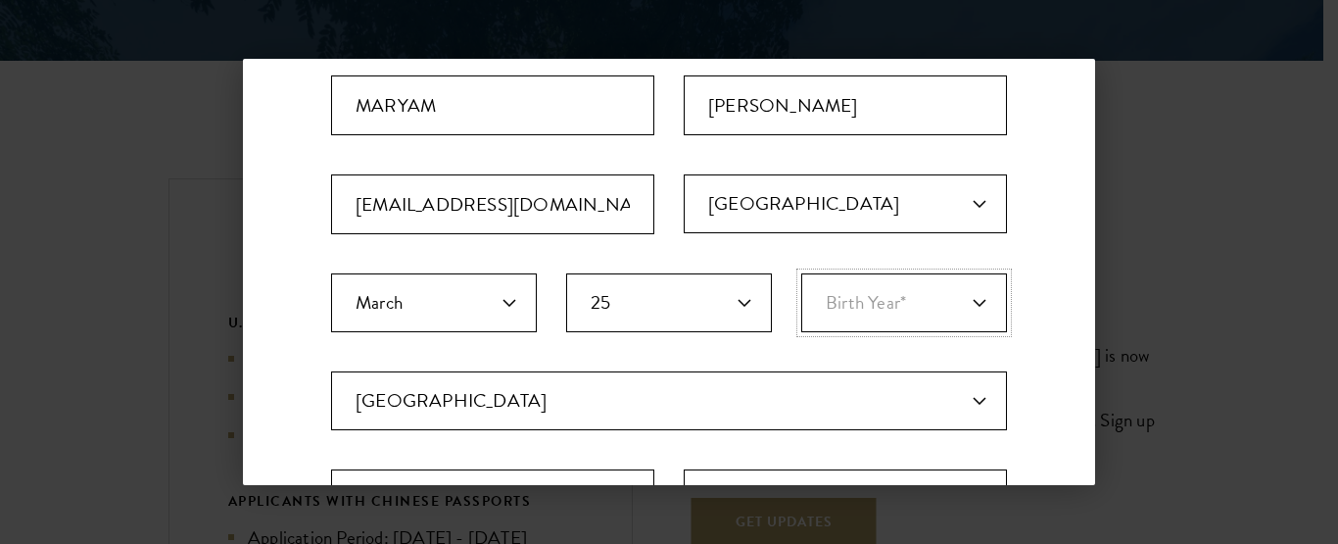
select select "1999"
click at [801, 273] on select "Birth Year* 2025 2024 2023 2022 2021 2020 2019 2018 2017 2016 2015 2014 2013 20…" at bounding box center [904, 302] width 206 height 59
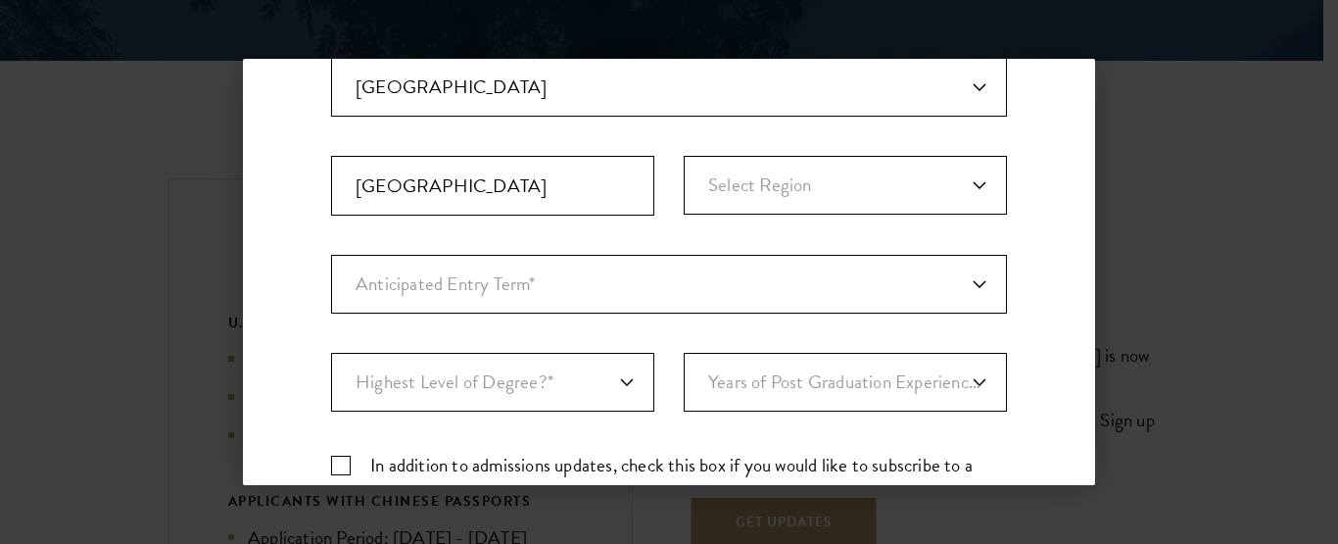
scroll to position [569, 0]
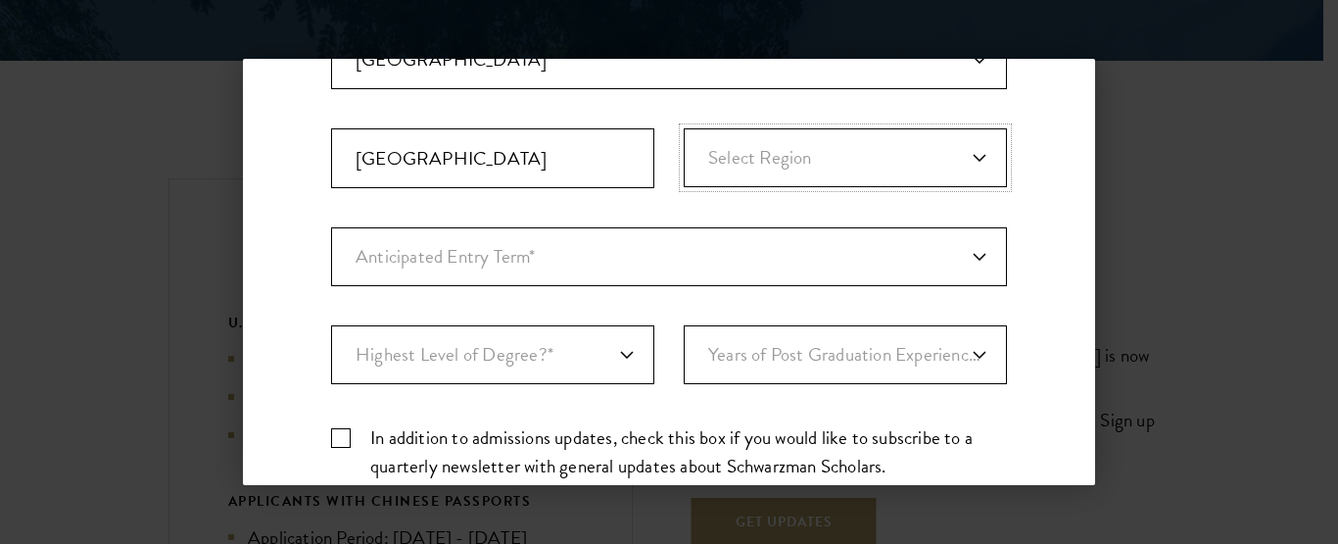
click at [972, 161] on select "Select Region Azad Kashmir Balochistan Federally Administered Tribal... Gilgit-…" at bounding box center [845, 157] width 323 height 59
select select "Khyber Pakhtunkhwa"
click at [684, 128] on select "Select Region Azad Kashmir Balochistan Federally Administered Tribal... Gilgit-…" at bounding box center [845, 157] width 323 height 59
click at [964, 263] on select "Anticipated Entry Term* August 2026 (Application opens April 2025) Just Explori…" at bounding box center [669, 256] width 676 height 59
click at [331, 227] on select "Anticipated Entry Term* August 2026 (Application opens April 2025) Just Explori…" at bounding box center [669, 256] width 676 height 59
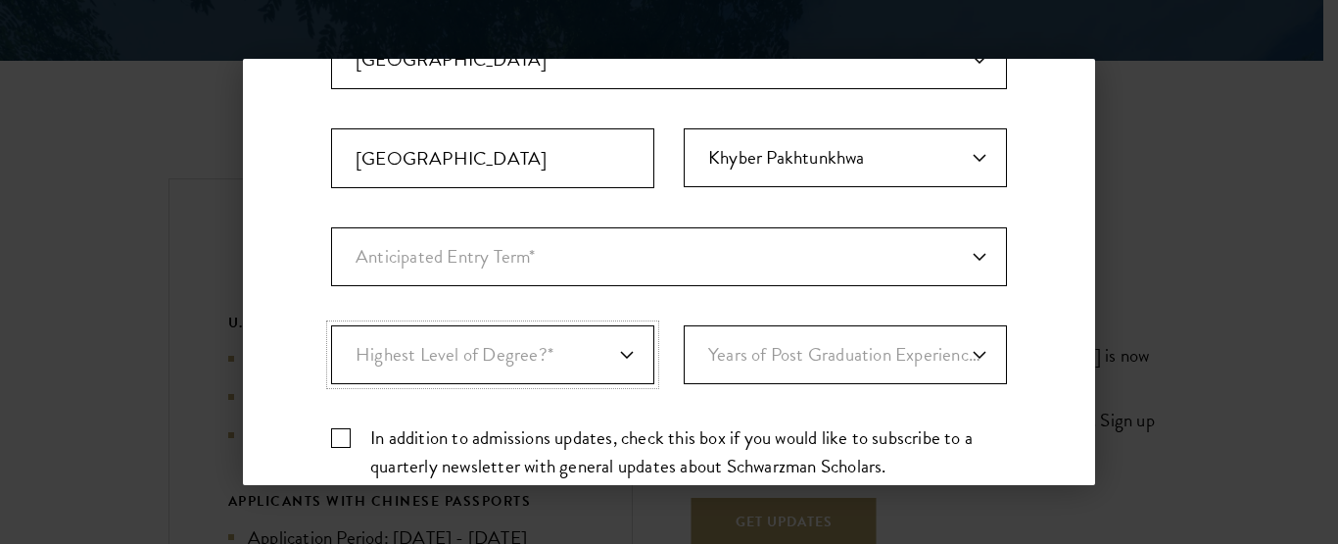
click at [633, 358] on select "Highest Level of Degree?* PHD Bachelor's Master's Current Undergraduate Student" at bounding box center [492, 354] width 323 height 59
select select "baef124f-e103-44b1-8ca6-5d0669438e44"
click at [331, 325] on select "Highest Level of Degree?* PHD Bachelor's Master's Current Undergraduate Student" at bounding box center [492, 354] width 323 height 59
click at [979, 352] on select "Years of Post Graduation Experience?* 1 2 3 4 5 6 7 8 9 10" at bounding box center [845, 354] width 323 height 59
click at [1020, 332] on div "Stay Connected Please select what best describes you: Prospective Applicant Uni…" at bounding box center [669, 104] width 852 height 1112
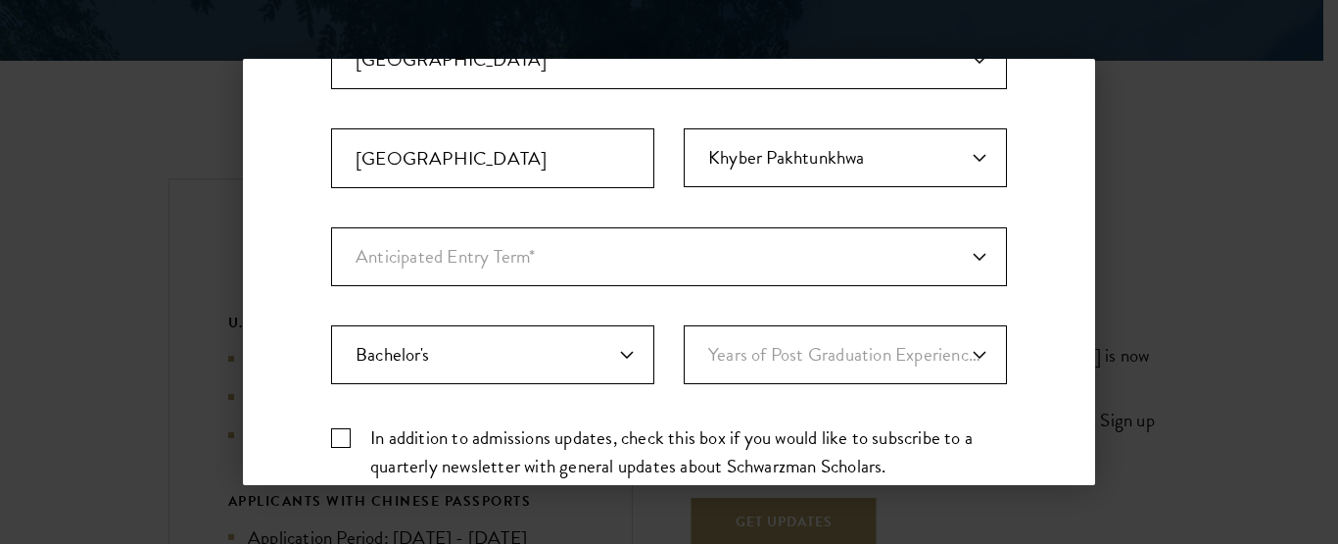
click at [346, 431] on label "In addition to admissions updates, check this box if you would like to subscrib…" at bounding box center [669, 451] width 676 height 57
click at [346, 431] on input "In addition to admissions updates, check this box if you would like to subscrib…" at bounding box center [669, 429] width 676 height 13
checkbox input "true"
click at [952, 364] on select "Years of Post Graduation Experience?* 1 2 3 4 5 6 7 8 9 10" at bounding box center [845, 354] width 323 height 59
select select "1"
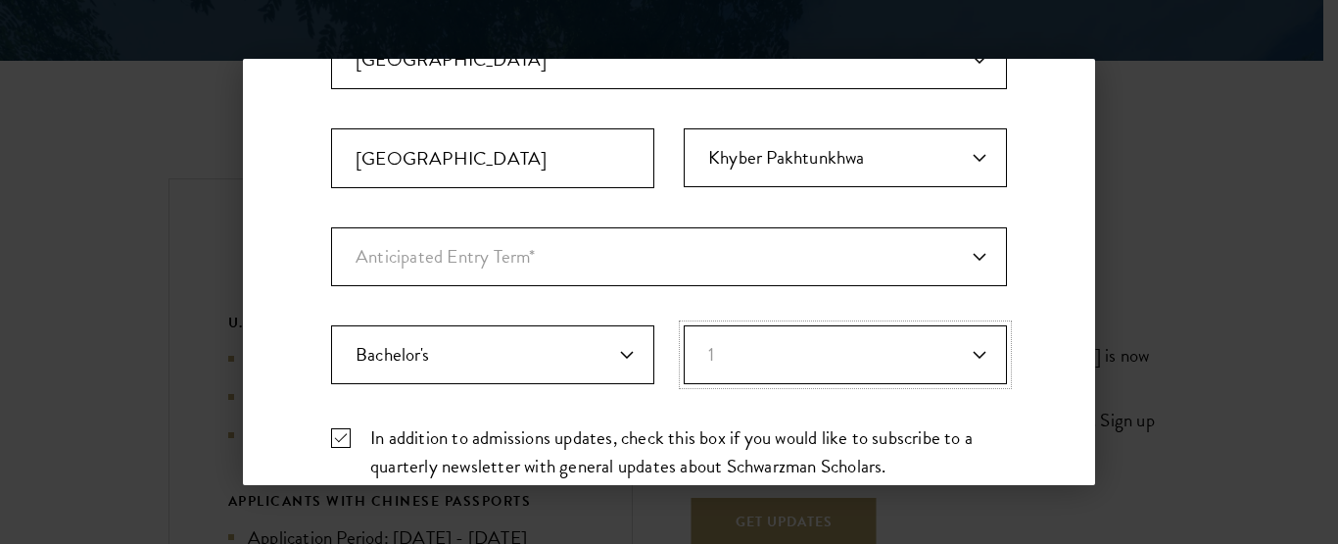
click at [684, 325] on select "Years of Post Graduation Experience?* 1 2 3 4 5 6 7 8 9 10" at bounding box center [845, 354] width 323 height 59
click at [960, 263] on select "Anticipated Entry Term* August 2026 (Application opens April 2025) Just Explori…" at bounding box center [669, 256] width 676 height 59
click at [331, 227] on select "Anticipated Entry Term* August 2026 (Application opens April 2025) Just Explori…" at bounding box center [669, 256] width 676 height 59
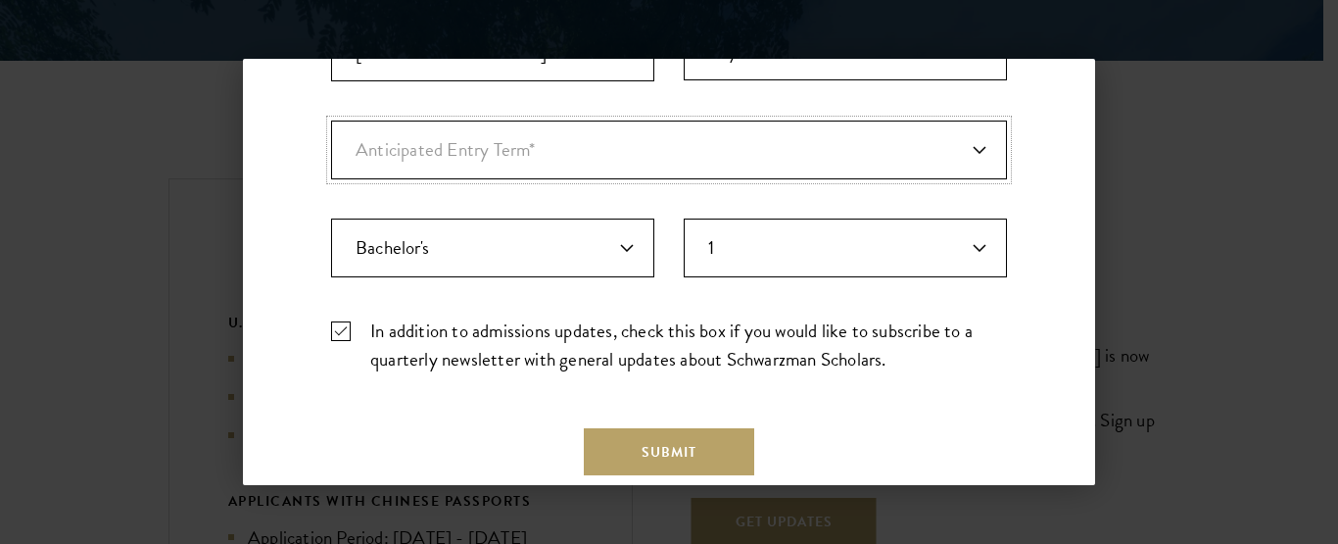
scroll to position [789, 0]
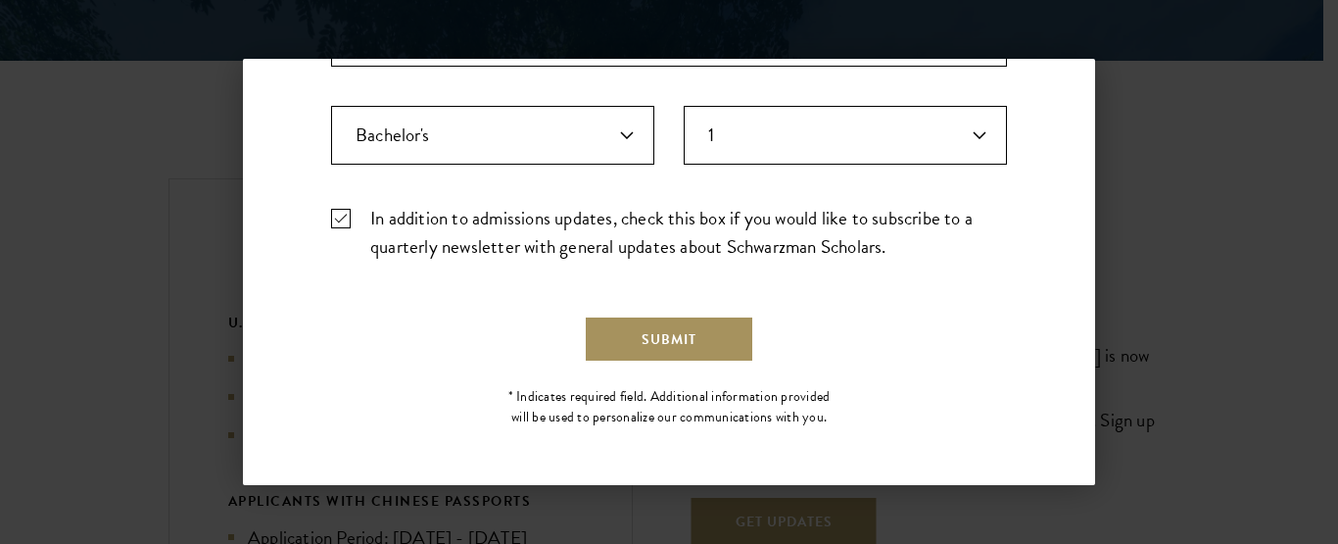
click at [667, 340] on button "Submit" at bounding box center [669, 338] width 170 height 47
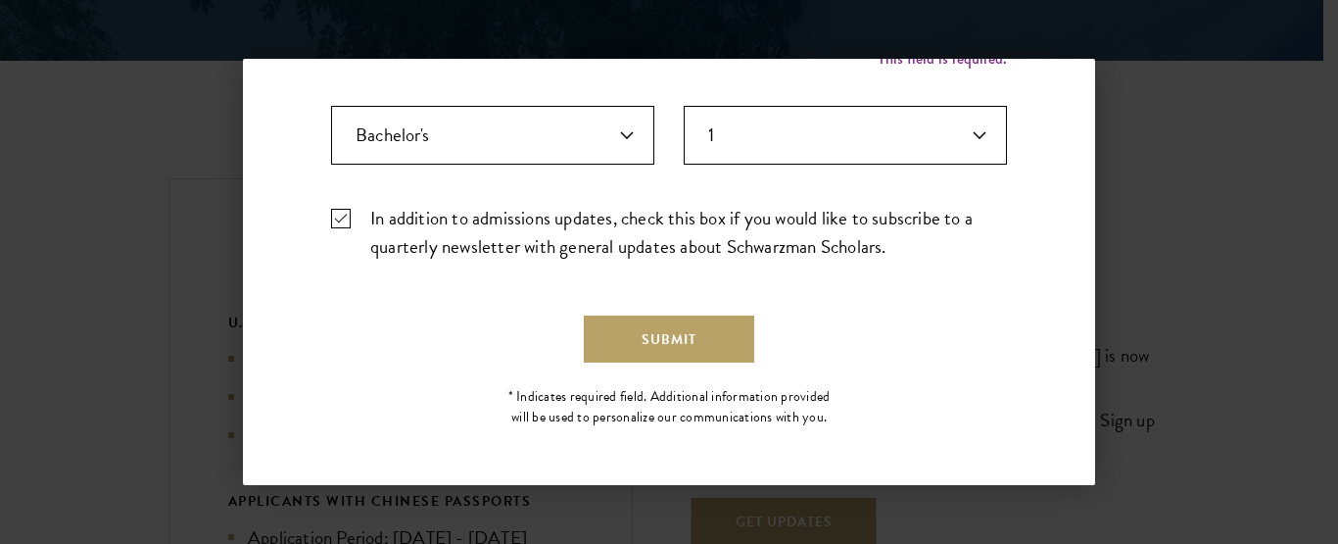
scroll to position [555, 0]
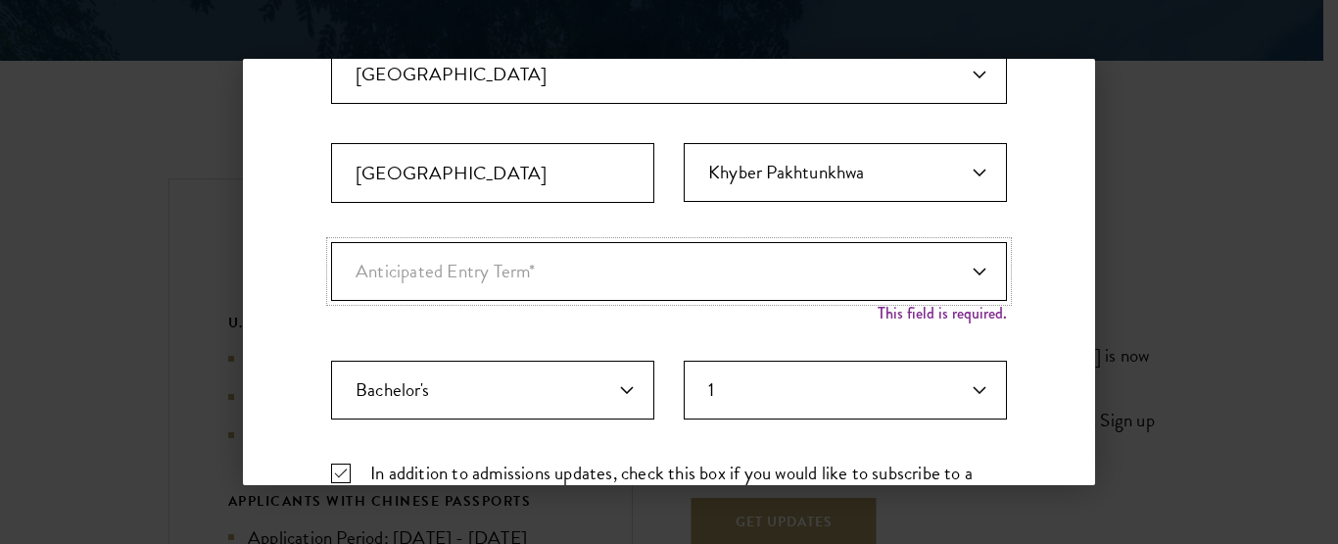
click at [895, 289] on select "Anticipated Entry Term* August 2026 (Application opens April 2025) Just Explori…" at bounding box center [669, 271] width 676 height 59
select select "a6790467-ebe7-4045-a56a-66c1cae98076"
click at [331, 242] on select "Anticipated Entry Term* August 2026 (Application opens April 2025) Just Explori…" at bounding box center [669, 271] width 676 height 59
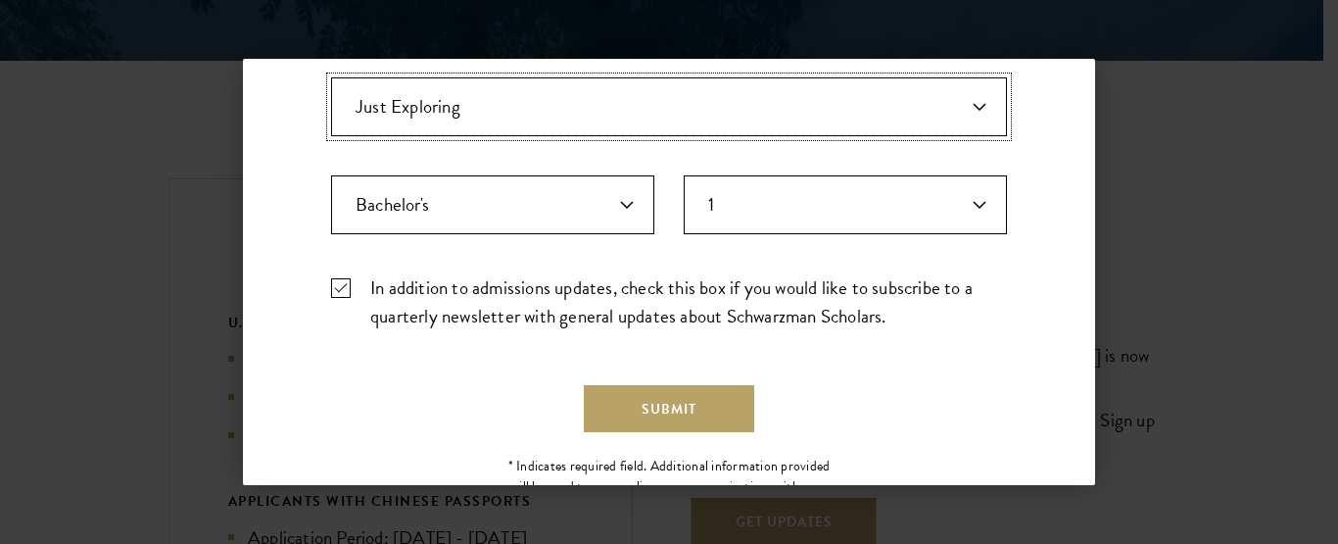
scroll to position [789, 0]
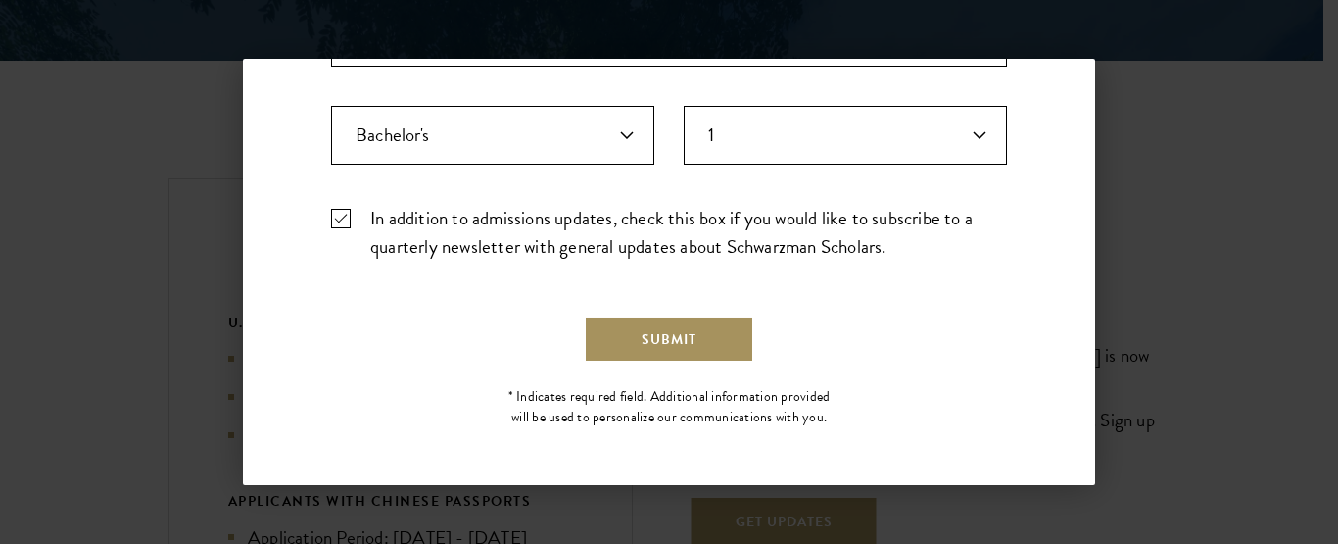
click at [640, 342] on button "Submit" at bounding box center [669, 338] width 170 height 47
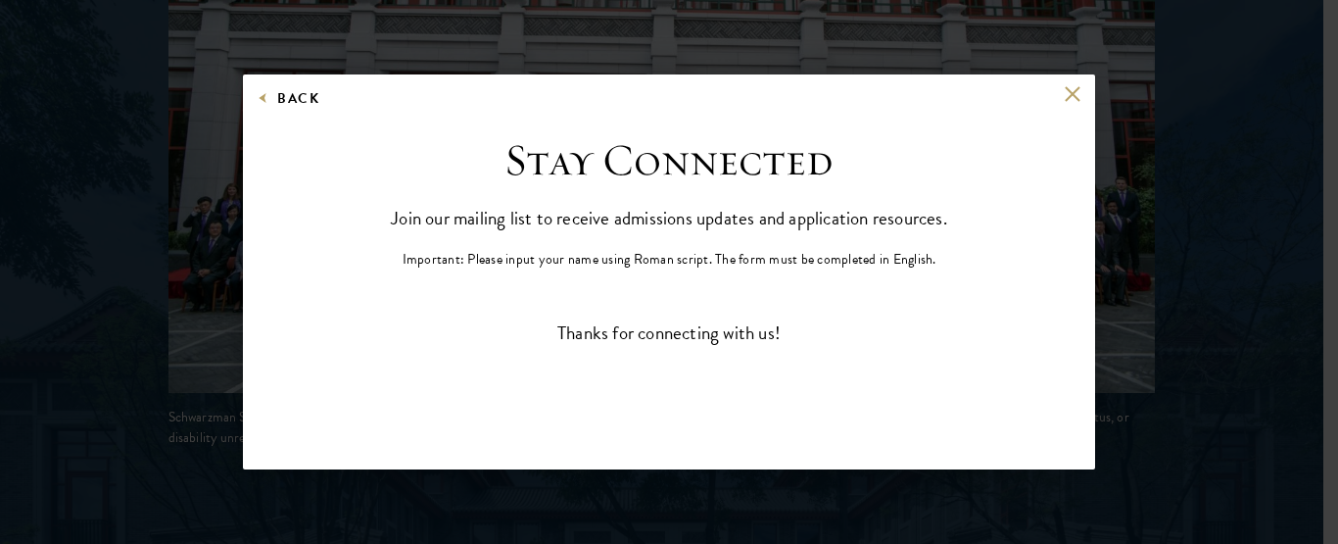
scroll to position [0, 0]
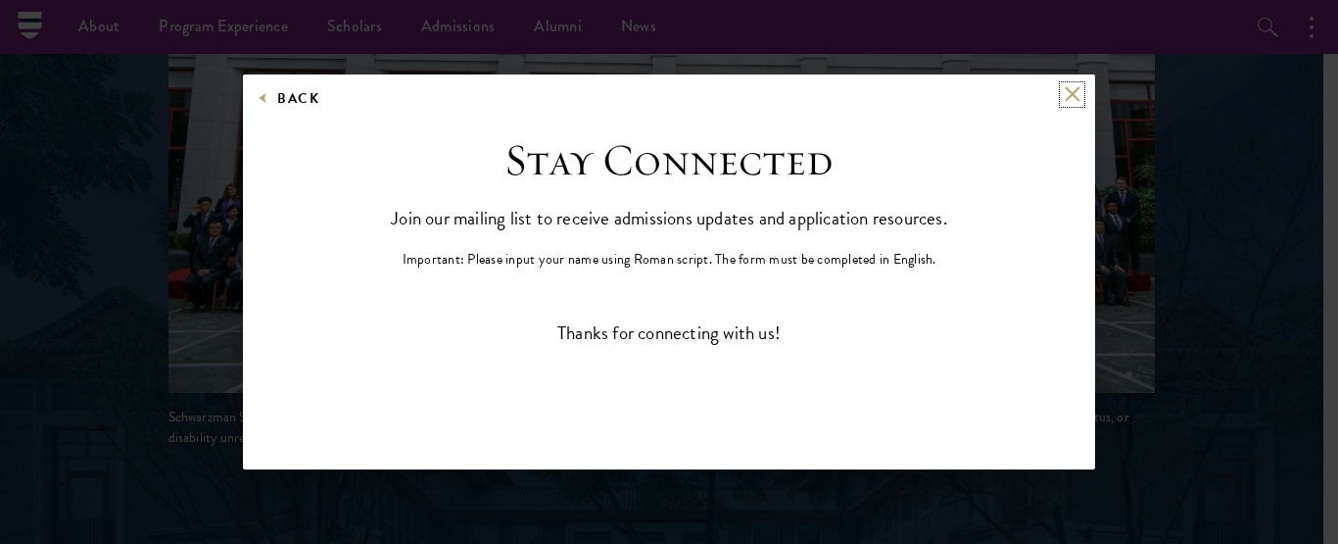
click at [1070, 98] on button at bounding box center [1072, 94] width 17 height 17
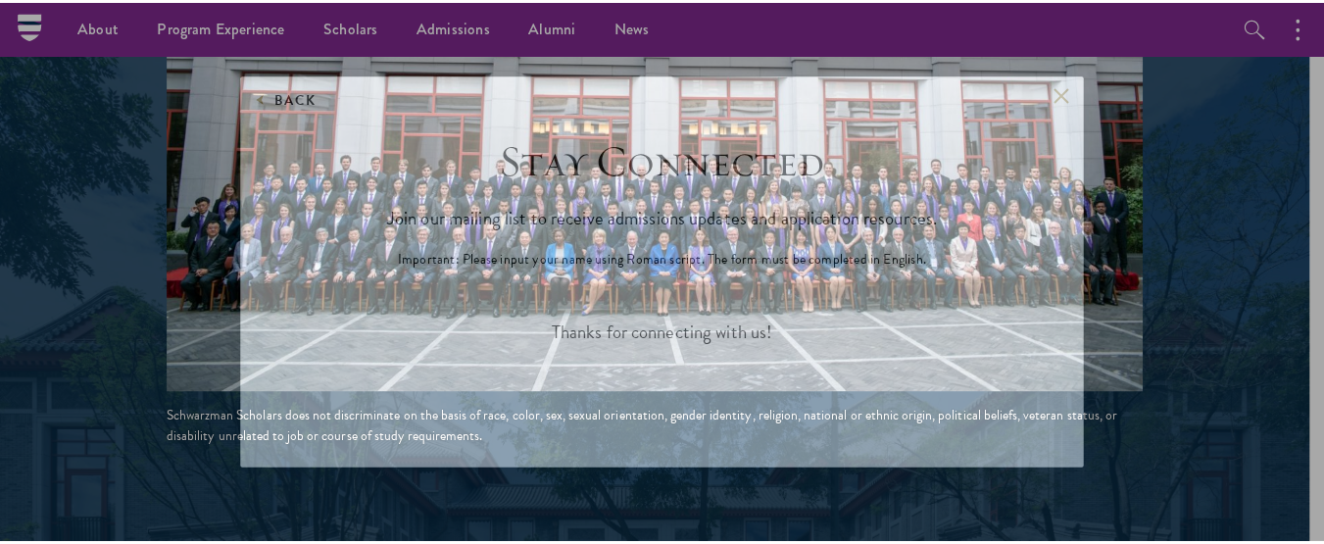
scroll to position [4208, 0]
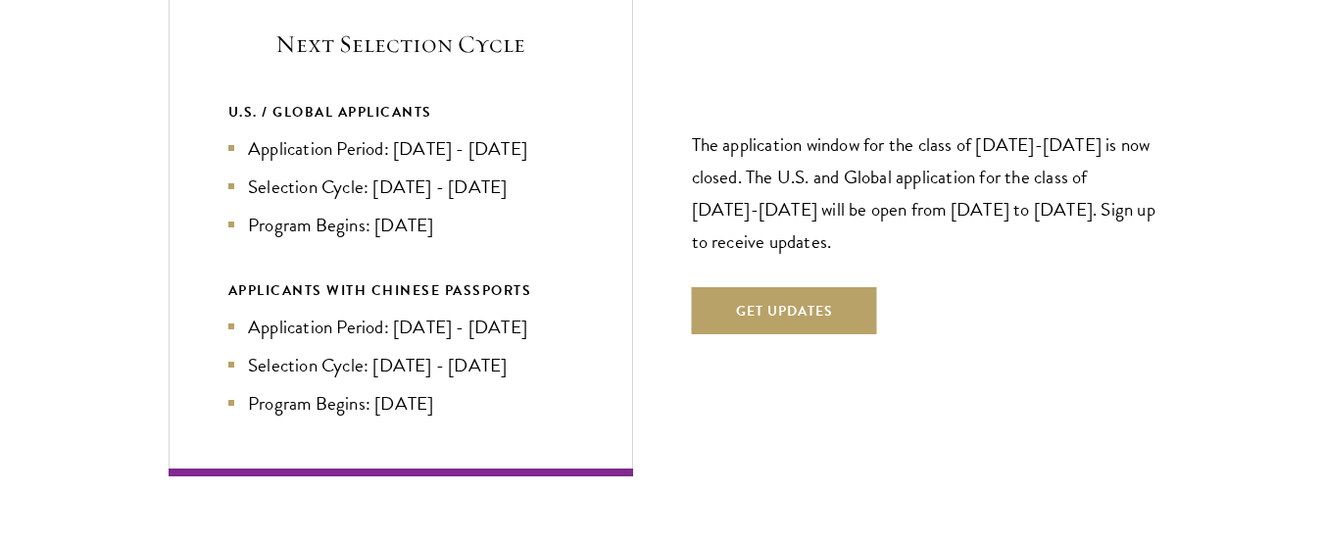
click at [1127, 294] on div "The application window for the class of 2026-2027 is now closed. The U.S. and G…" at bounding box center [924, 222] width 464 height 342
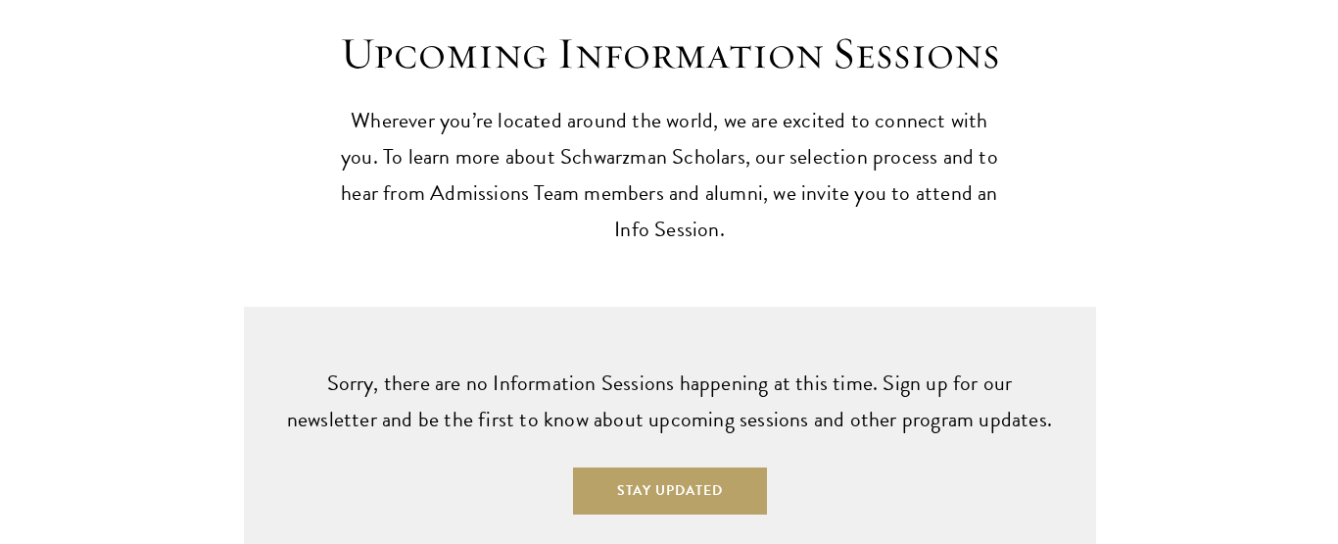
scroll to position [4953, 0]
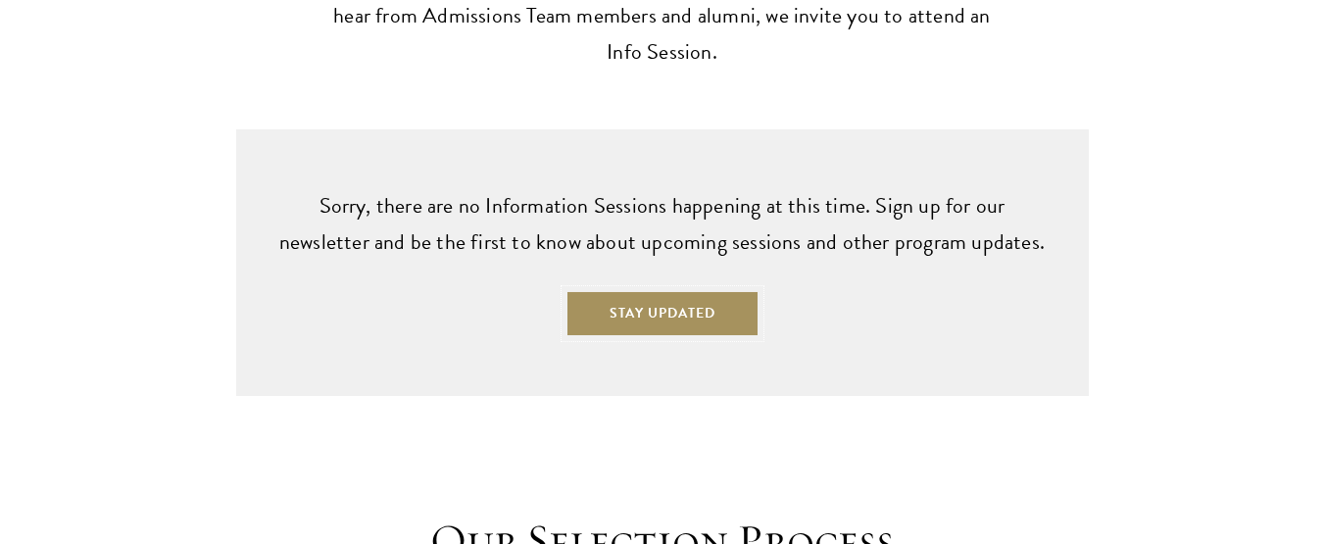
click at [713, 290] on button "Stay Updated" at bounding box center [662, 313] width 194 height 47
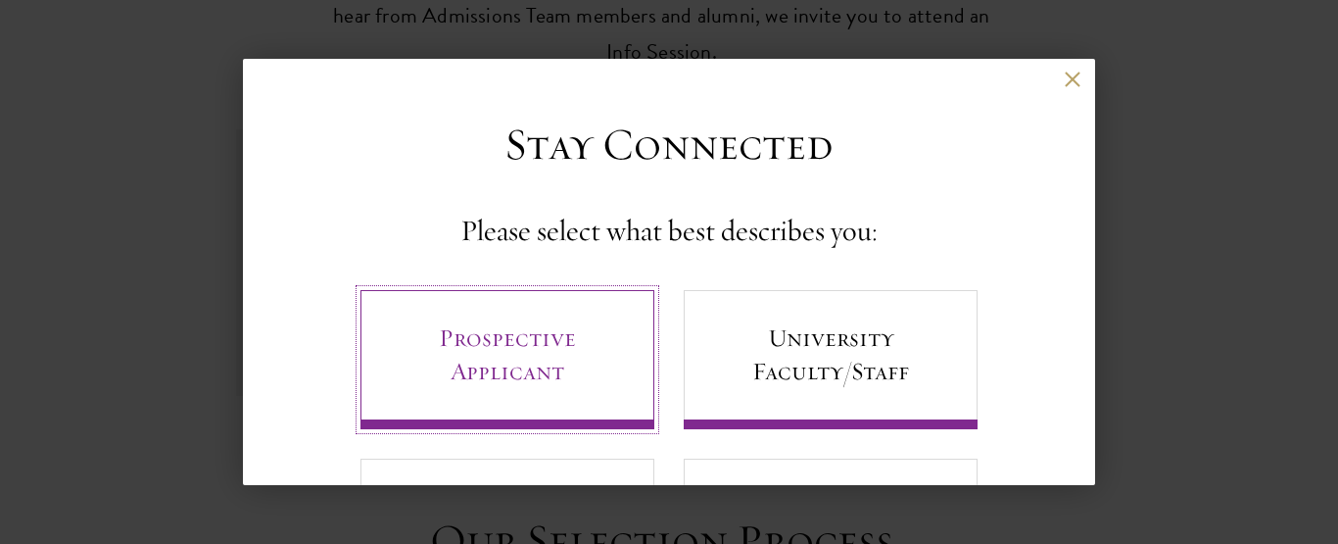
click at [500, 368] on link "Prospective Applicant" at bounding box center [508, 359] width 294 height 139
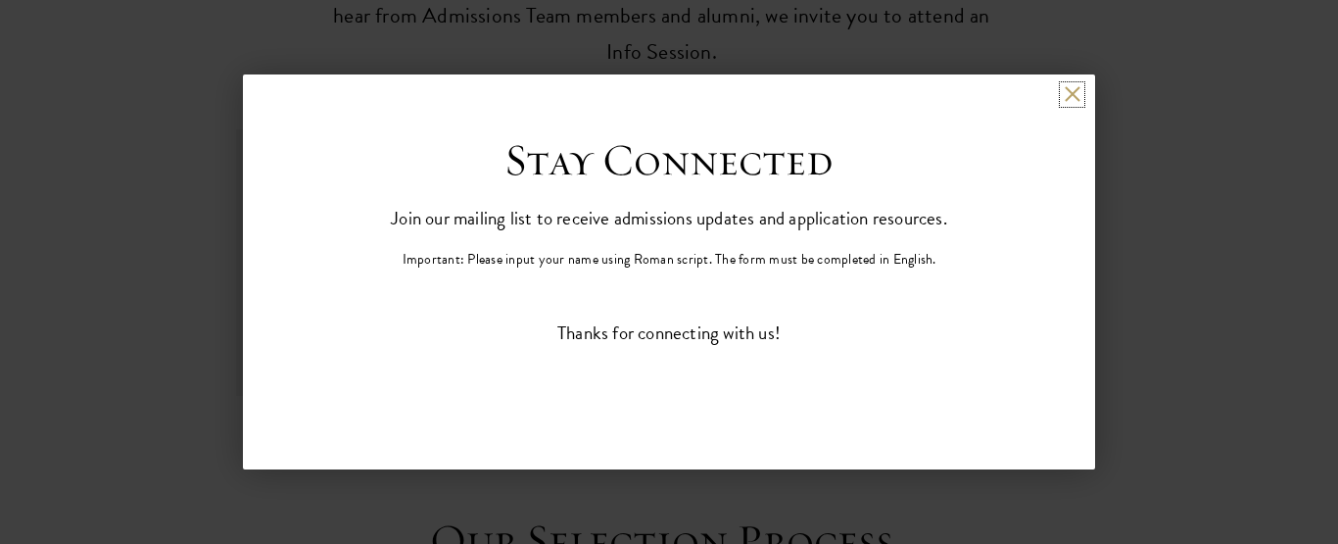
click at [1069, 95] on button at bounding box center [1072, 94] width 17 height 17
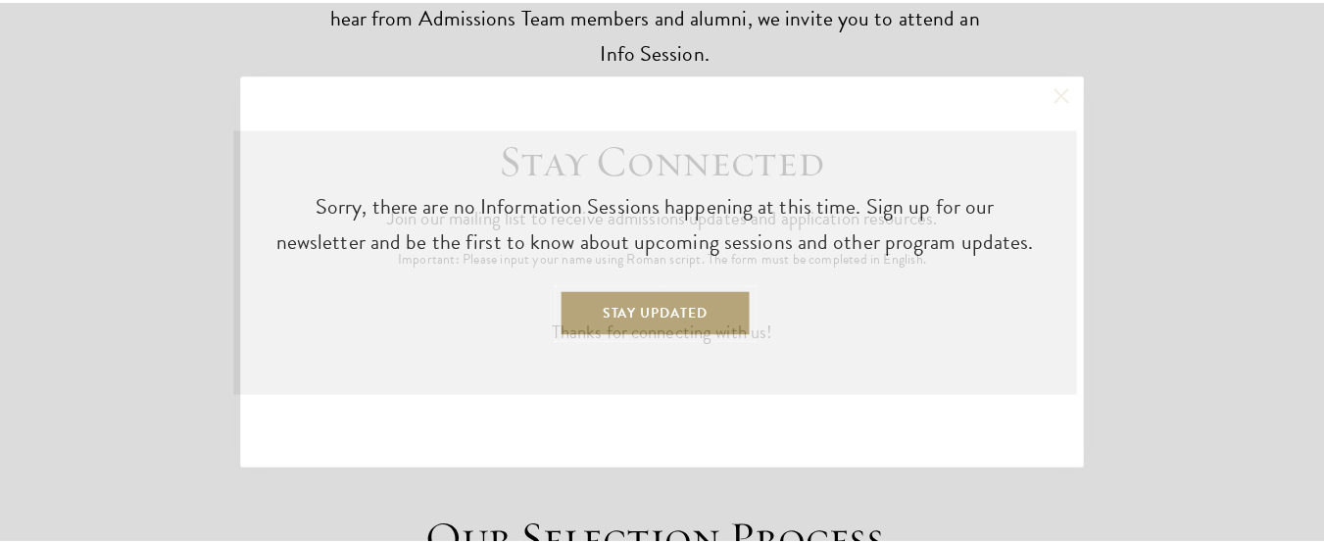
scroll to position [4955, 0]
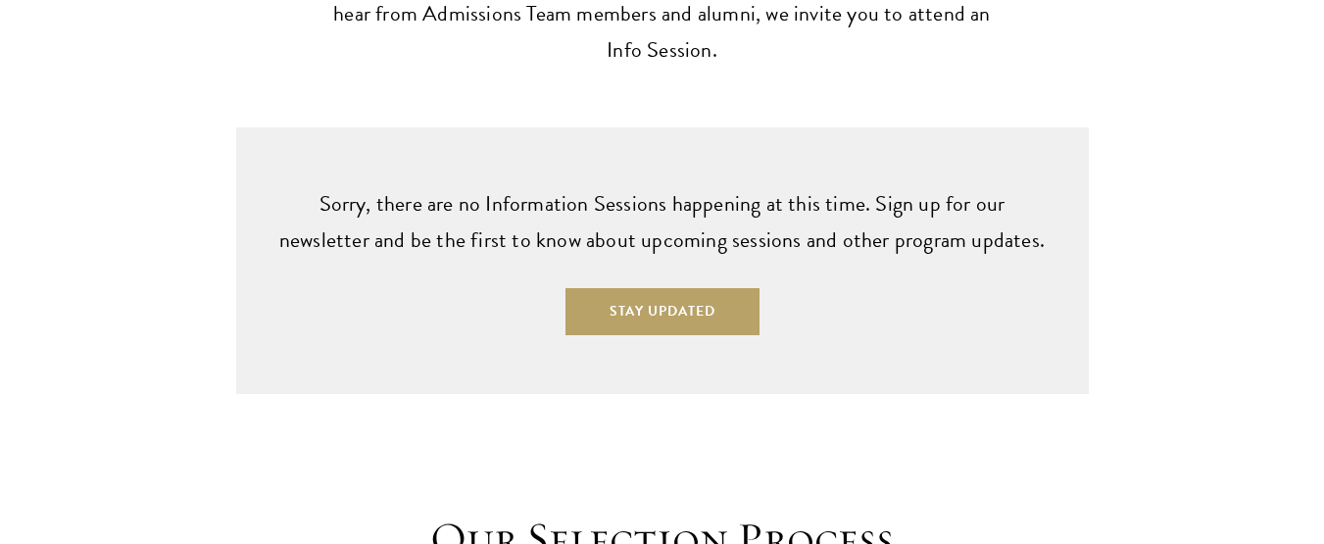
click at [1164, 133] on div "Sorry, there are no Information Sessions happening at this time. Sign up for ou…" at bounding box center [662, 260] width 1128 height 267
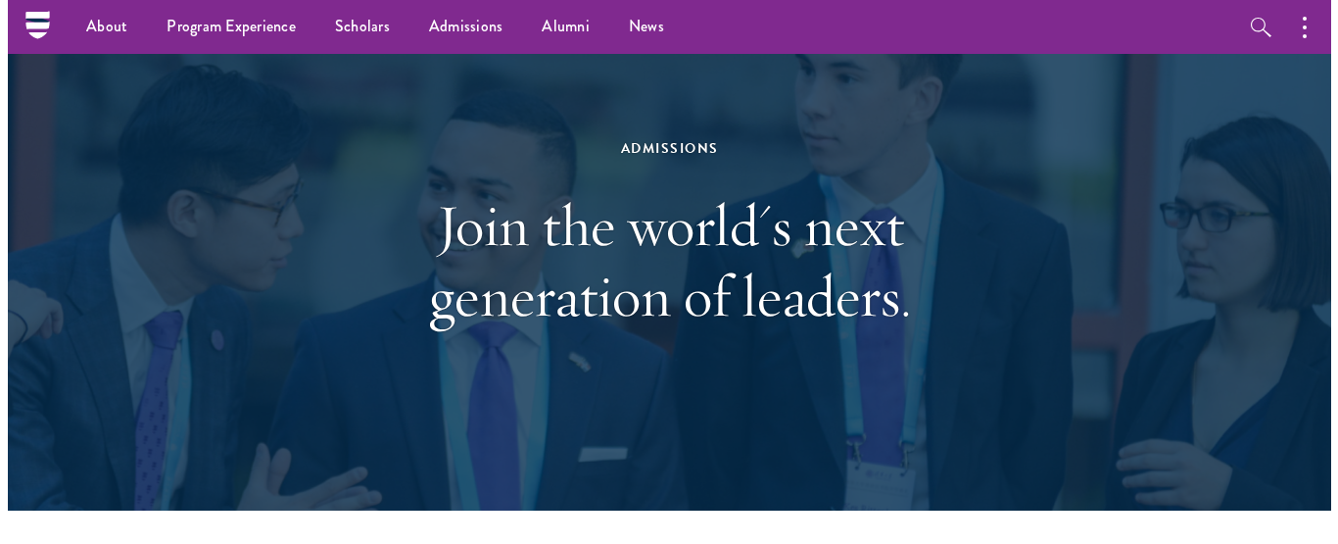
scroll to position [0, 0]
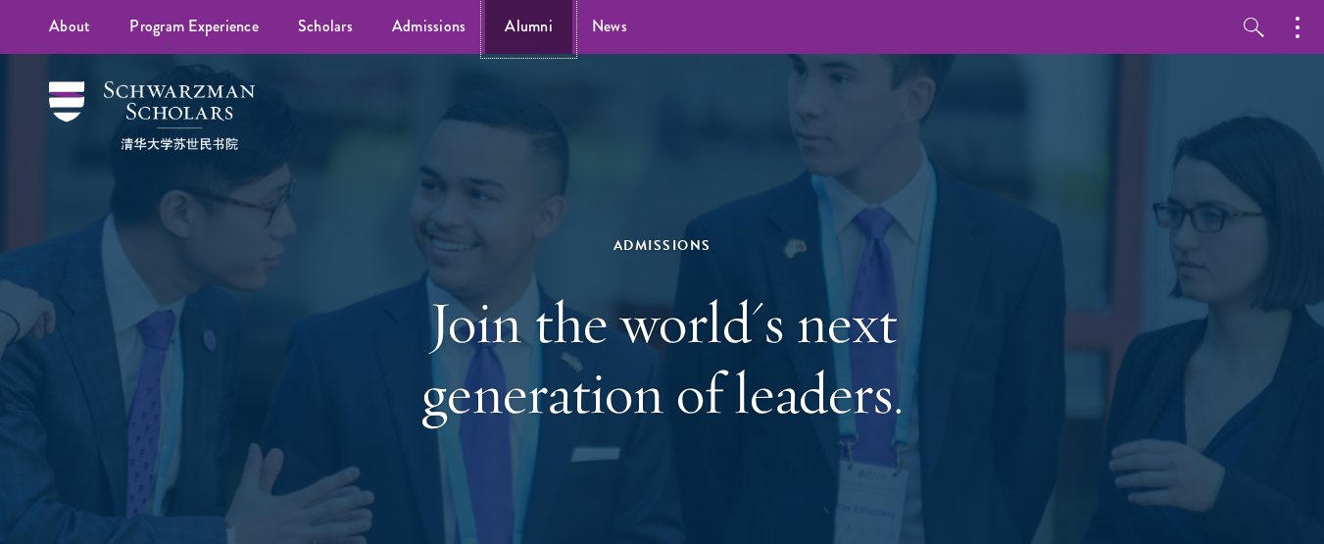
click at [552, 8] on link "Alumni" at bounding box center [528, 27] width 87 height 54
click at [1303, 21] on button "button" at bounding box center [1302, 27] width 43 height 54
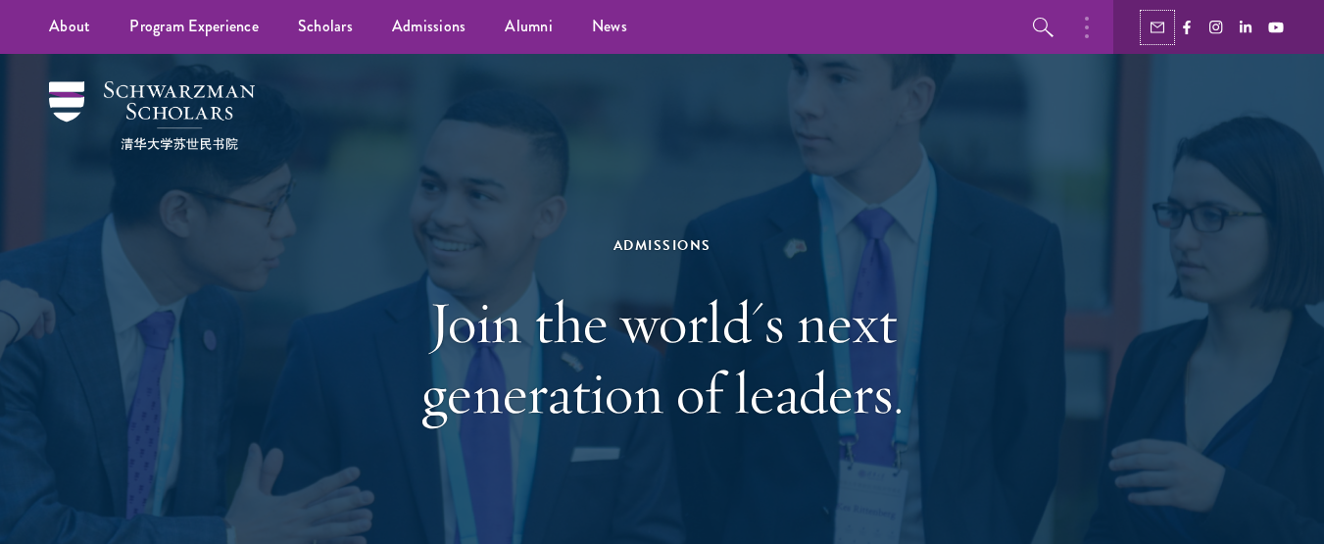
click at [1161, 28] on icon "button" at bounding box center [1157, 28] width 14 height 14
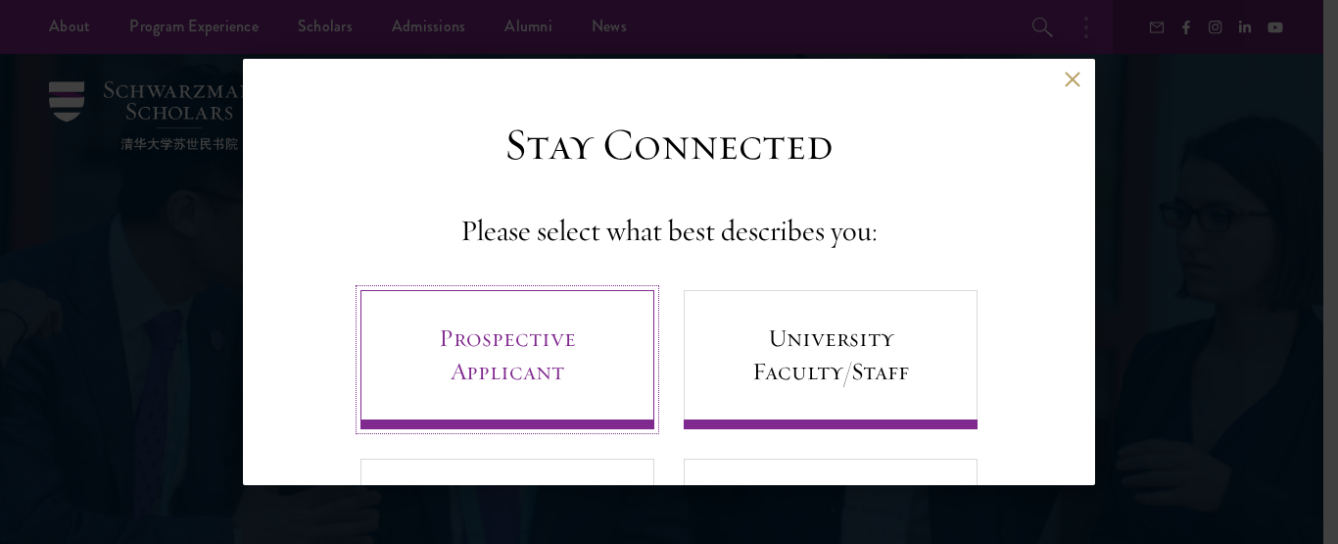
click at [609, 336] on link "Prospective Applicant" at bounding box center [508, 359] width 294 height 139
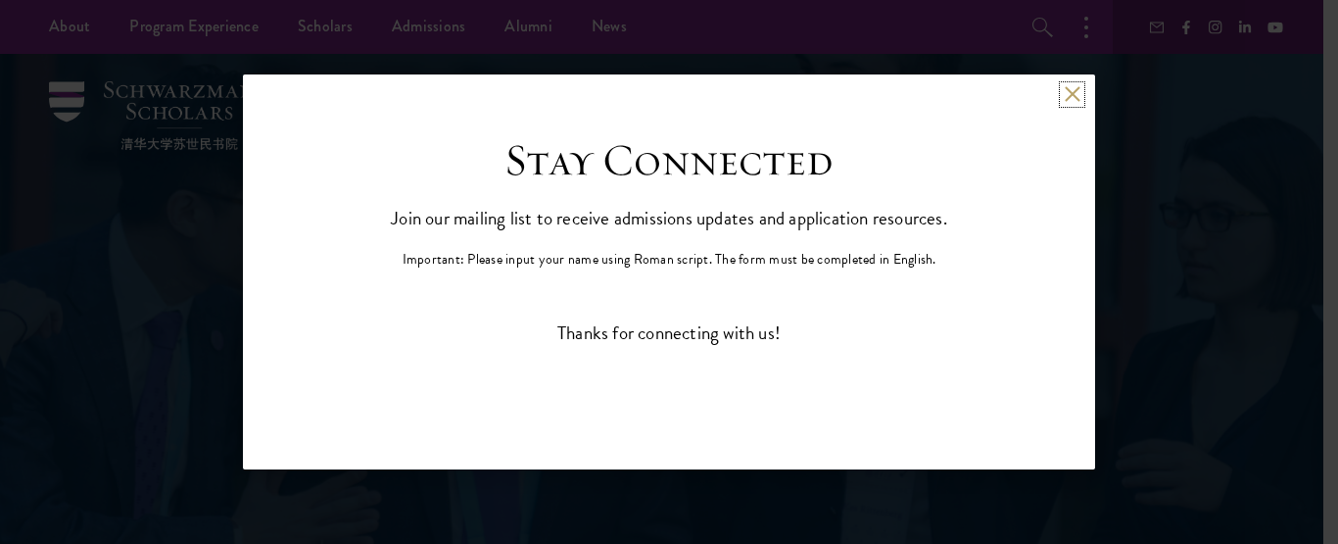
click at [1077, 92] on button at bounding box center [1072, 94] width 17 height 17
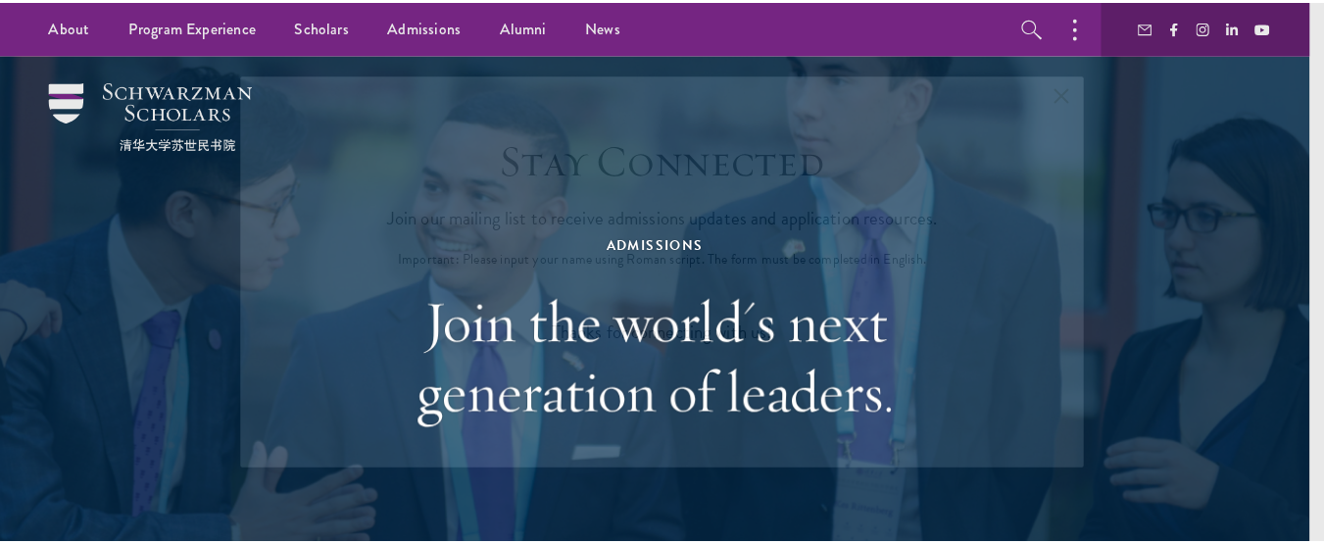
scroll to position [4955, 0]
